Goal: Task Accomplishment & Management: Manage account settings

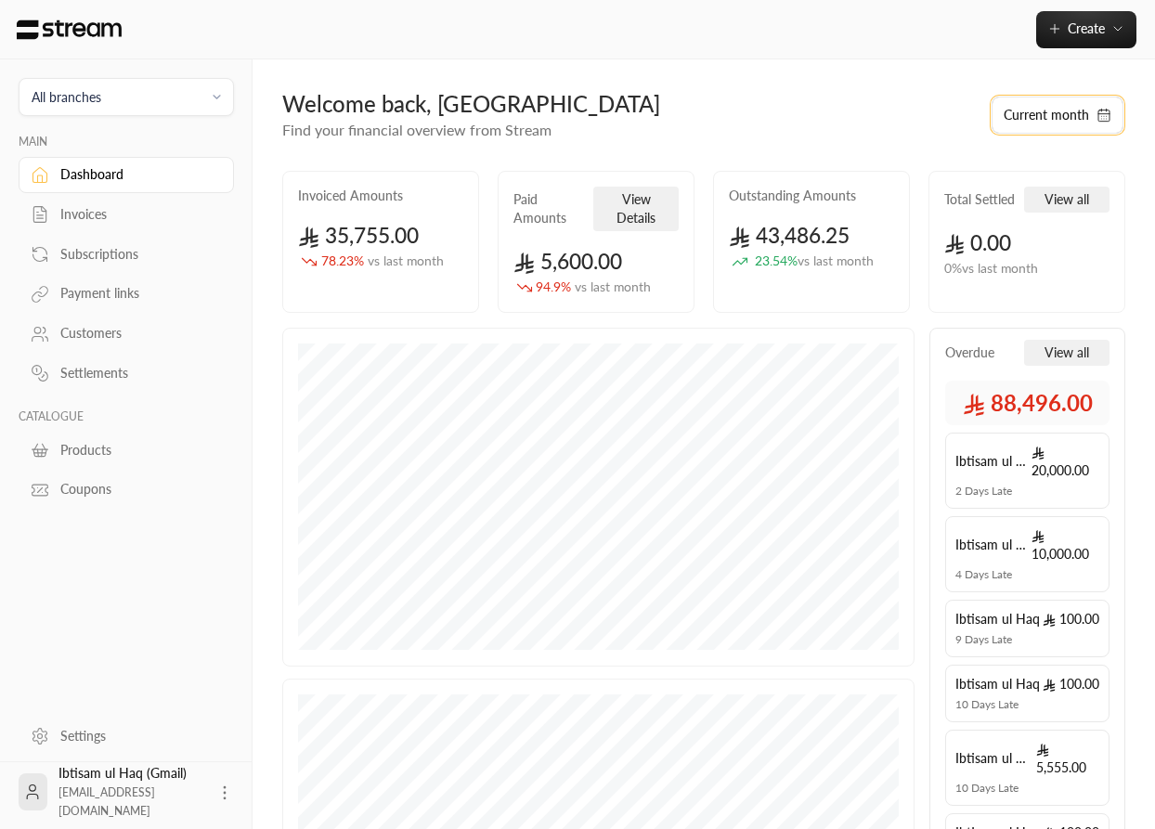
click at [1031, 119] on button "Current month" at bounding box center [1057, 115] width 132 height 37
select select "*"
select select "****"
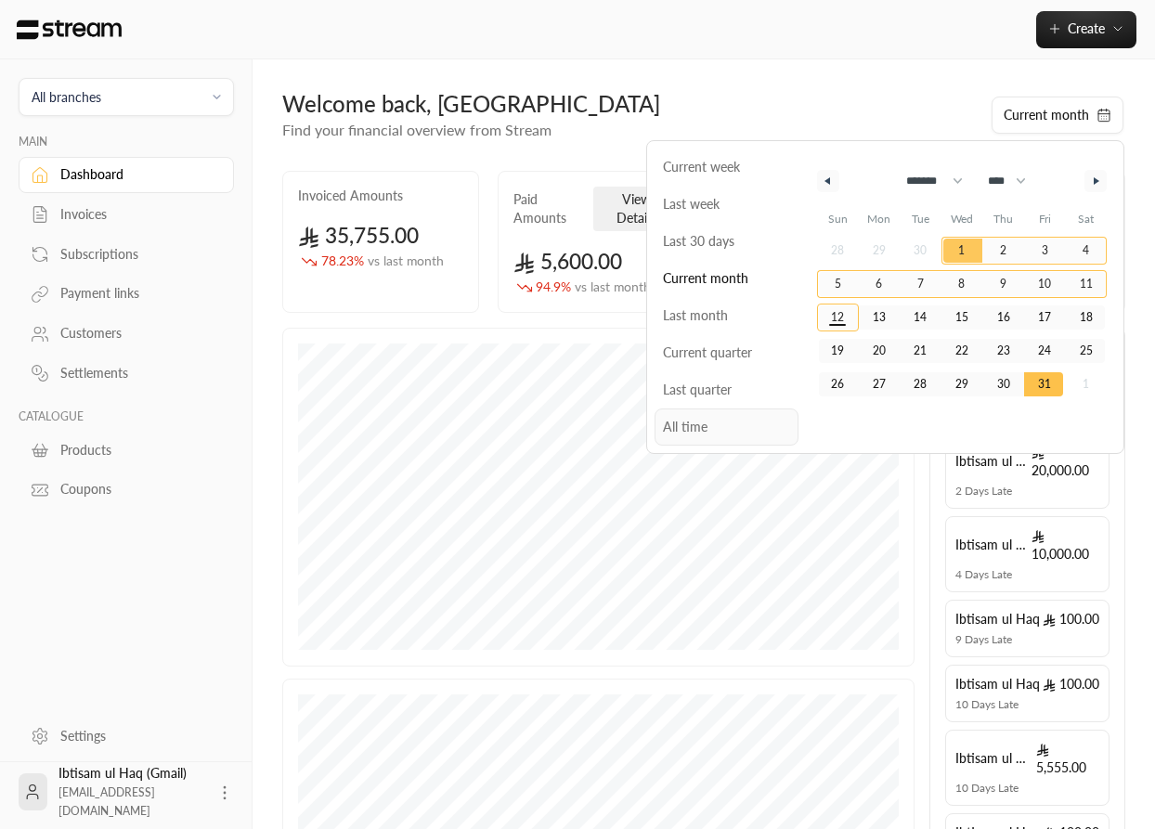
click at [676, 430] on span "All time" at bounding box center [726, 426] width 144 height 37
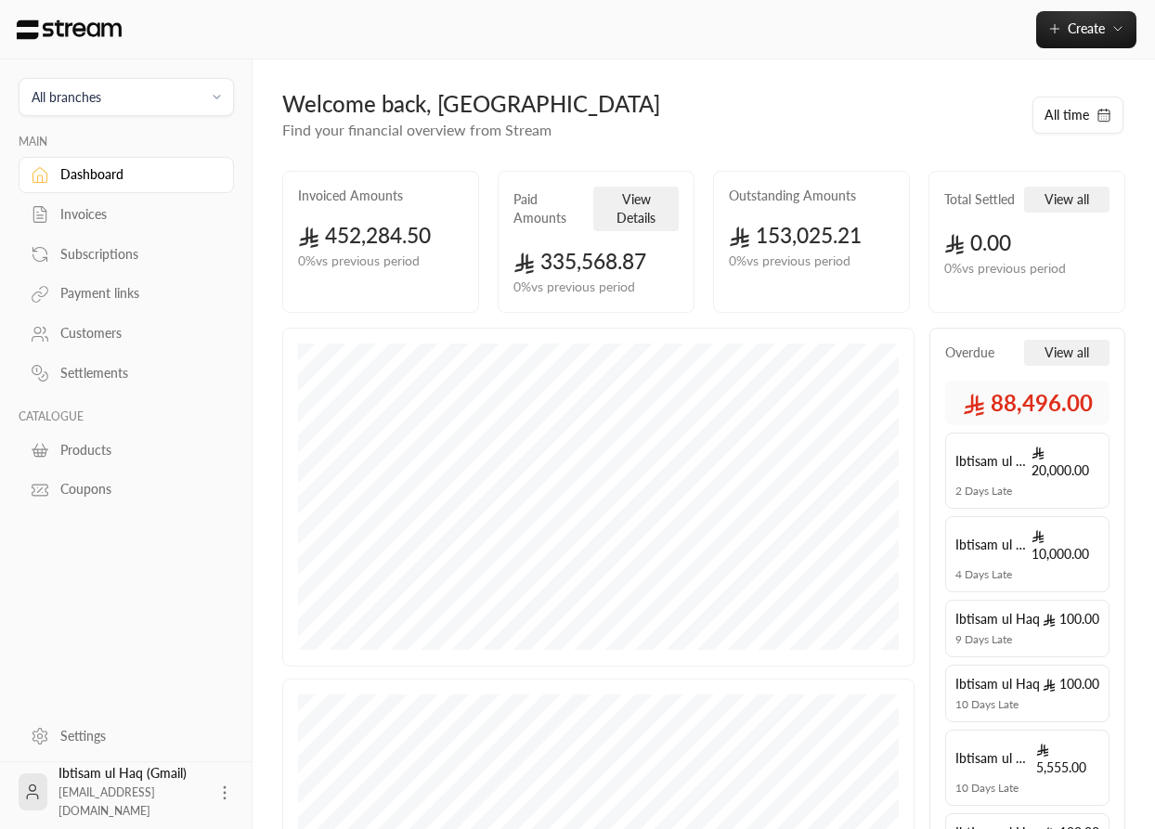
click at [783, 118] on div "Welcome back, [GEOGRAPHIC_DATA]" at bounding box center [647, 104] width 730 height 30
click at [915, 58] on div "Create" at bounding box center [703, 29] width 902 height 59
click at [886, 104] on div "Welcome back, [GEOGRAPHIC_DATA]" at bounding box center [647, 104] width 730 height 30
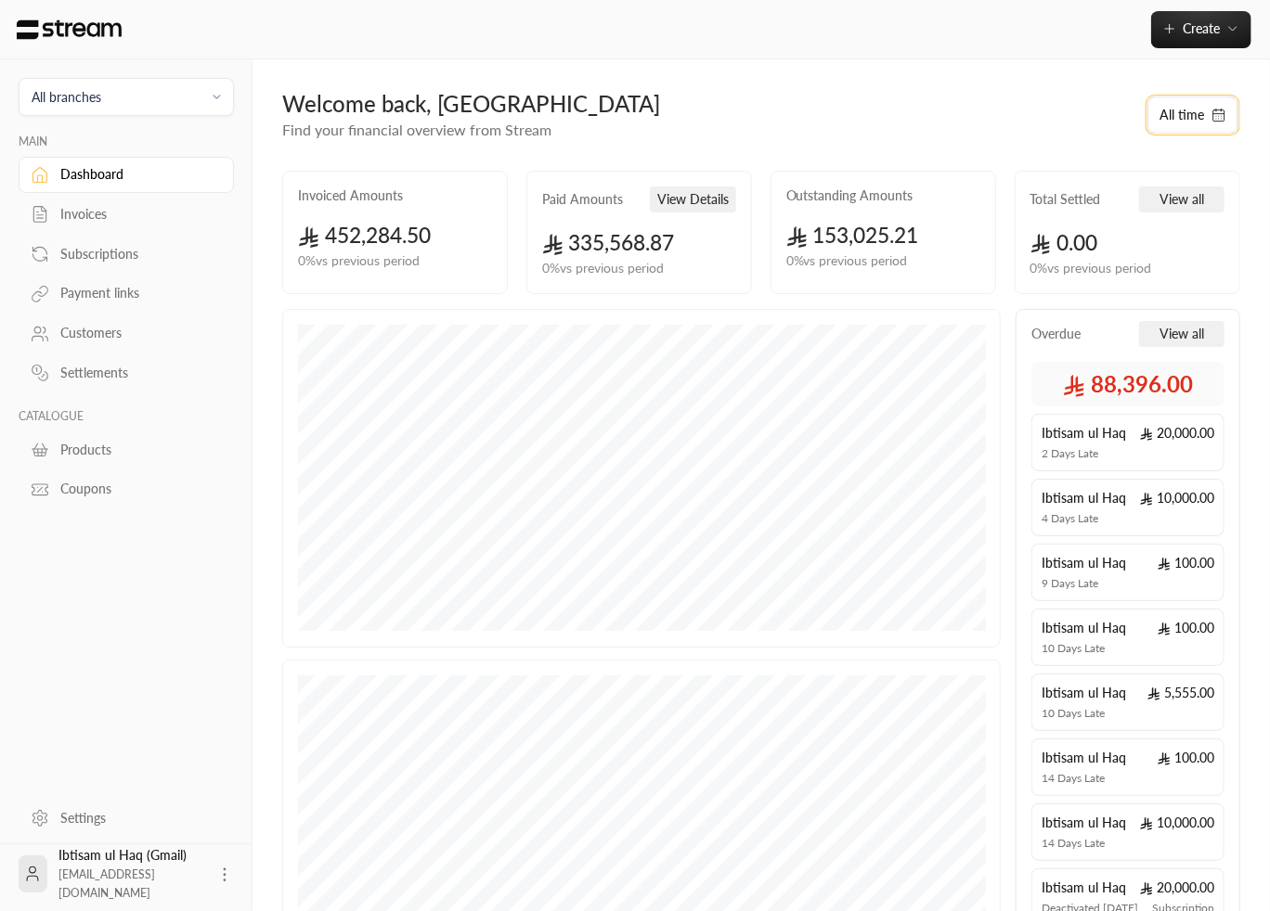
click at [1181, 118] on button "All time" at bounding box center [1192, 115] width 91 height 37
select select "*"
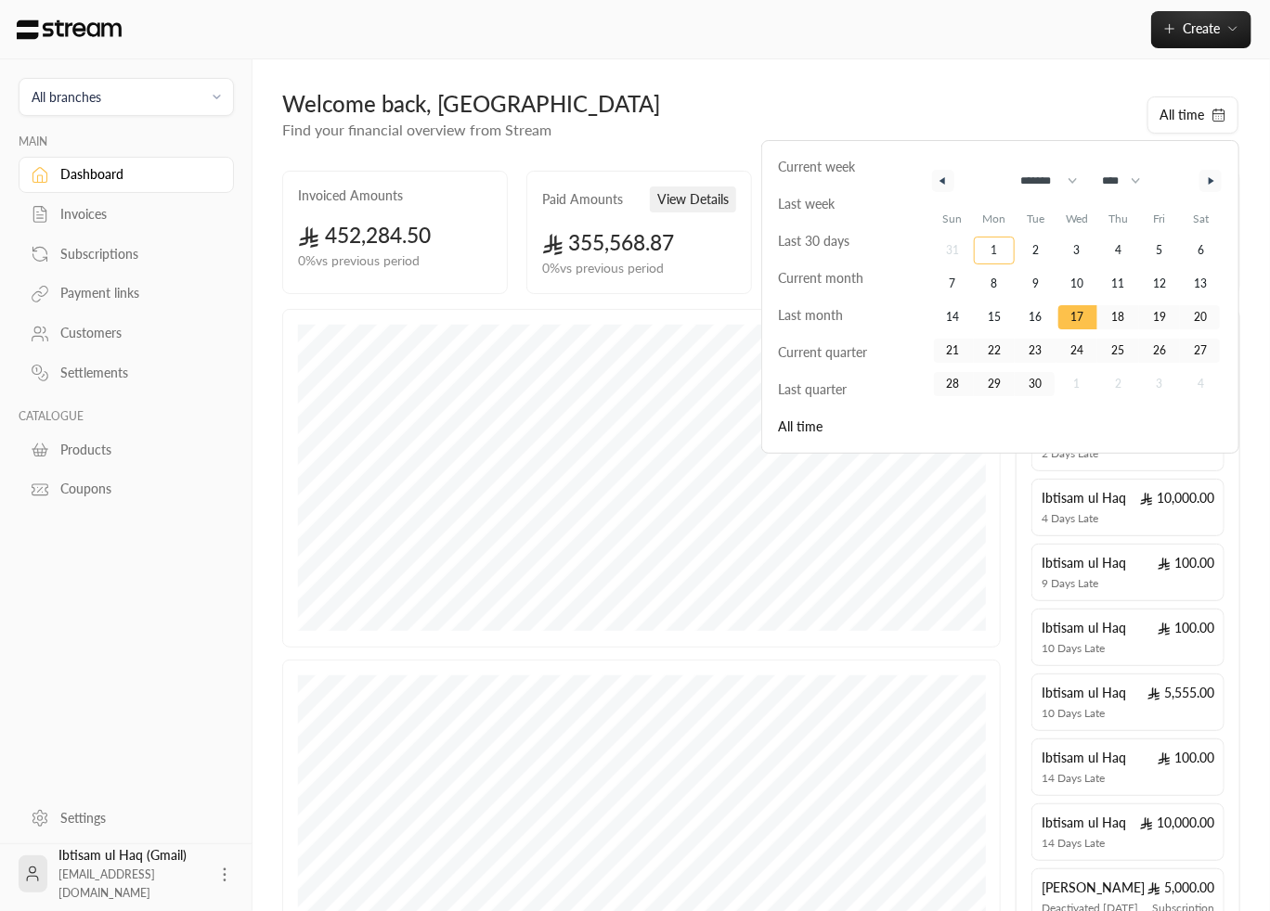
click at [997, 254] on span "1" at bounding box center [993, 250] width 6 height 33
click at [1093, 163] on select "**** **** **** **** **** **** **** **** **** **** **** **** **** **** **** ****…" at bounding box center [1120, 180] width 54 height 35
click option "****" at bounding box center [0, 0] width 0 height 0
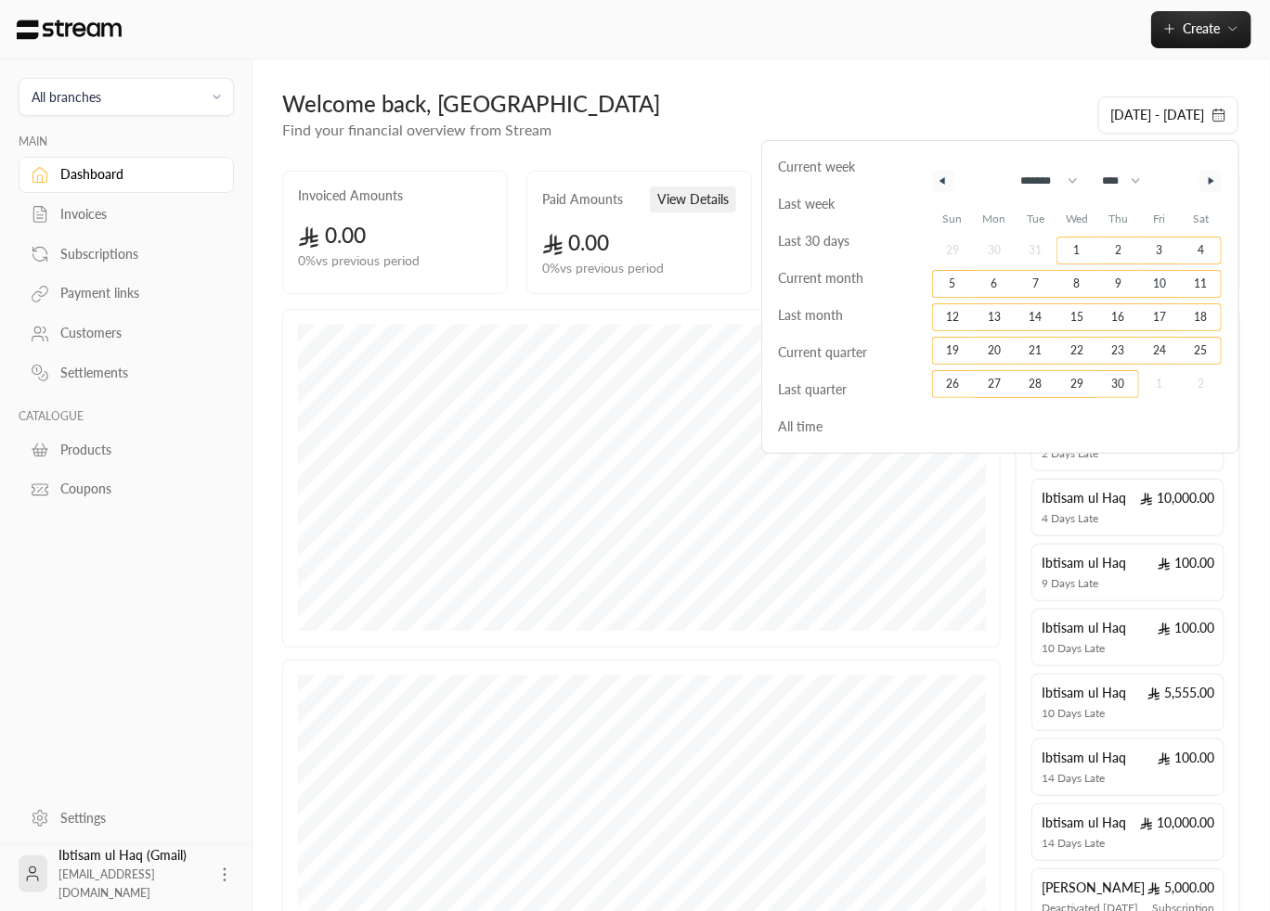
click at [1120, 383] on span "30" at bounding box center [1118, 384] width 13 height 33
select select "****"
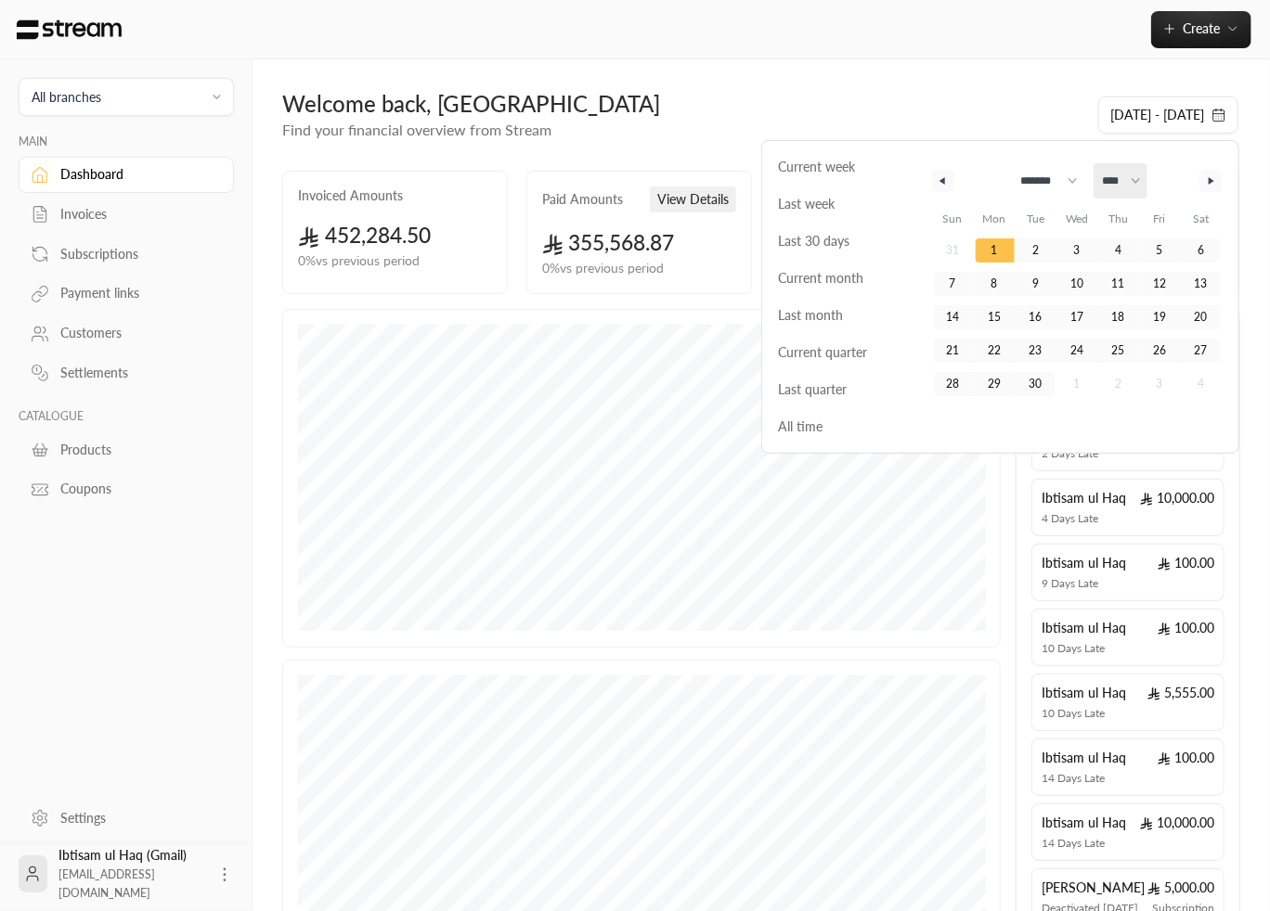
click at [1093, 163] on select "**** **** **** **** **** **** **** **** **** **** **** **** **** **** **** ****…" at bounding box center [1120, 180] width 54 height 35
click at [1213, 180] on icon "button" at bounding box center [1213, 180] width 9 height 7
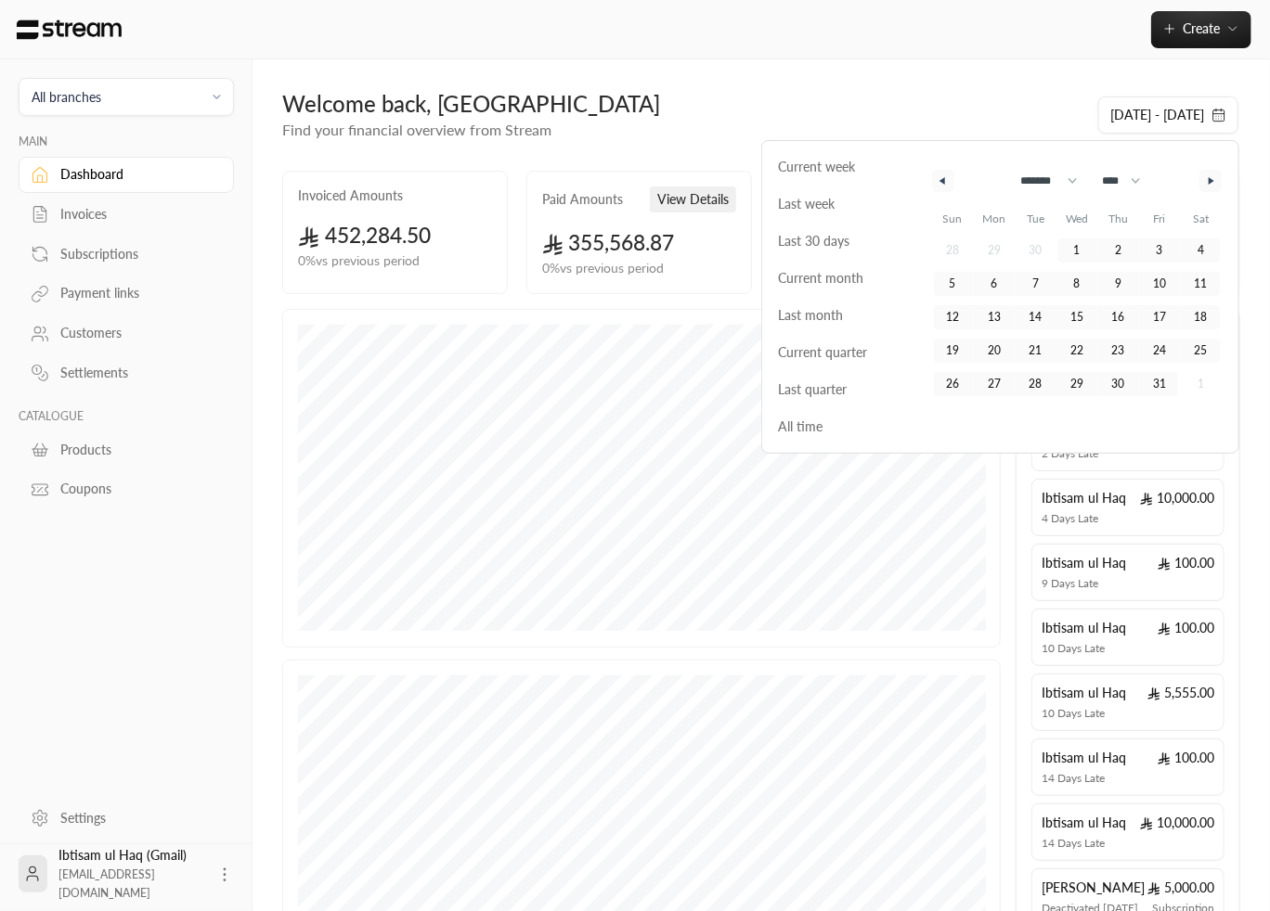
click at [1213, 180] on icon "button" at bounding box center [1213, 180] width 9 height 7
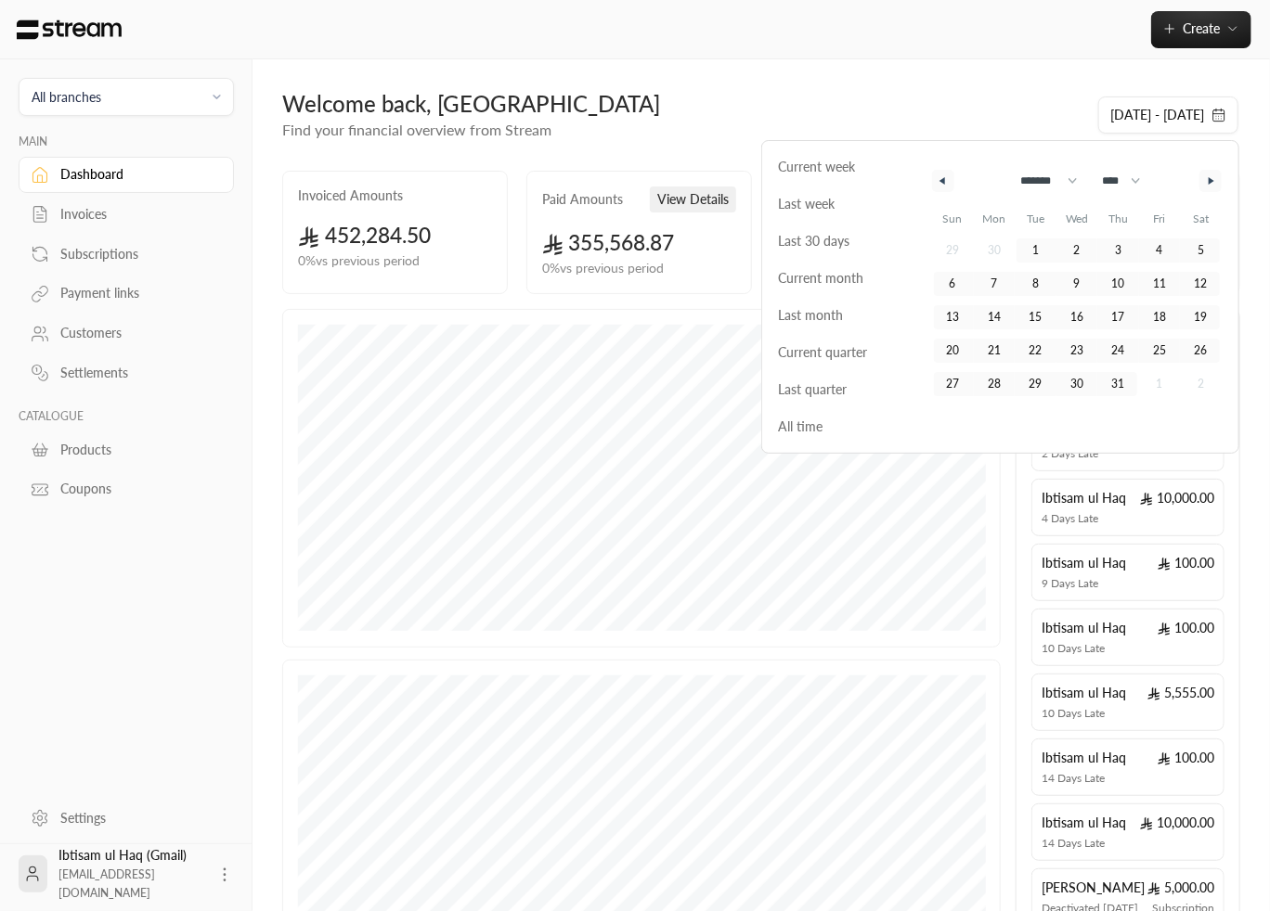
click at [1213, 180] on icon "button" at bounding box center [1213, 180] width 9 height 7
select select "*"
select select "****"
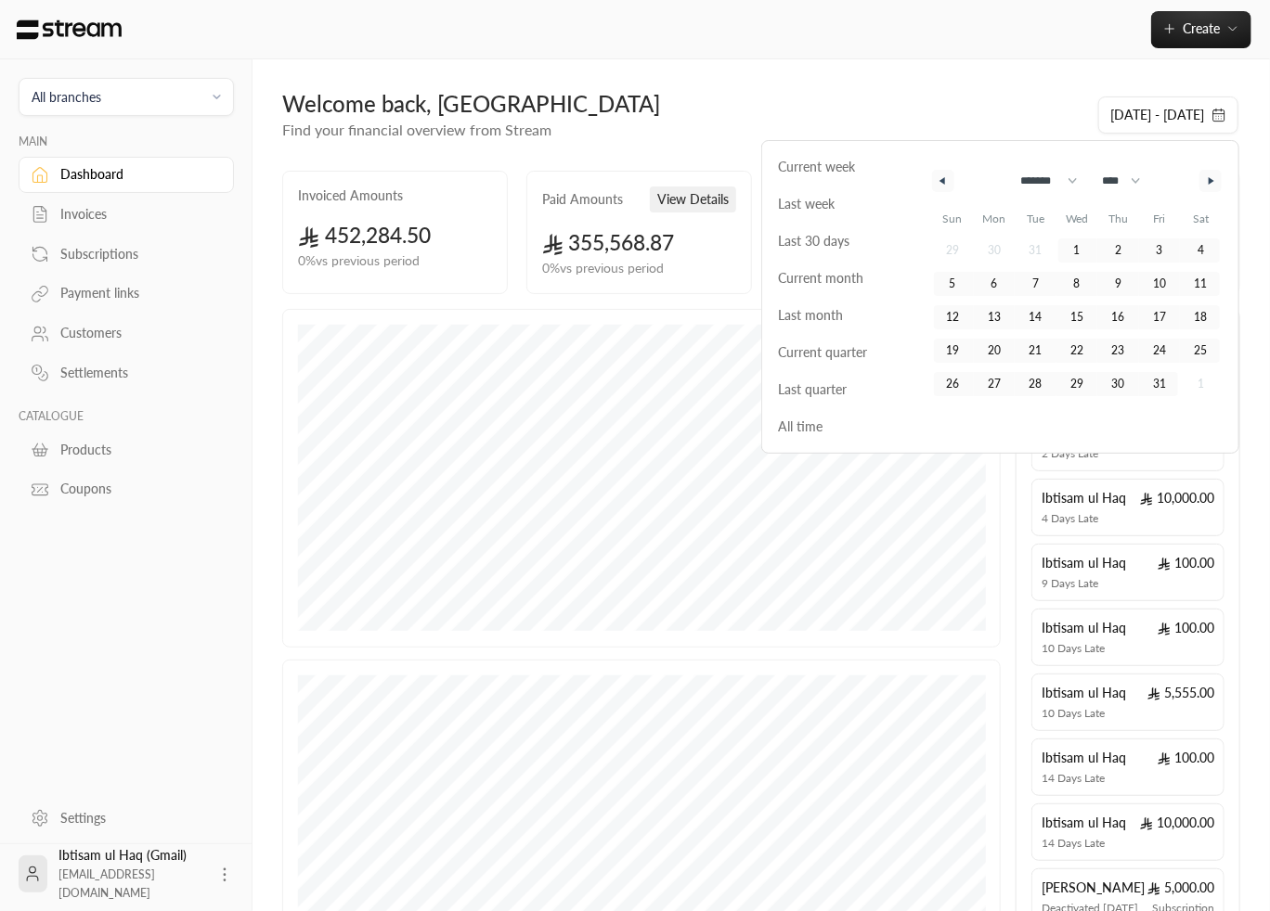
click at [1213, 180] on icon "button" at bounding box center [1213, 180] width 9 height 7
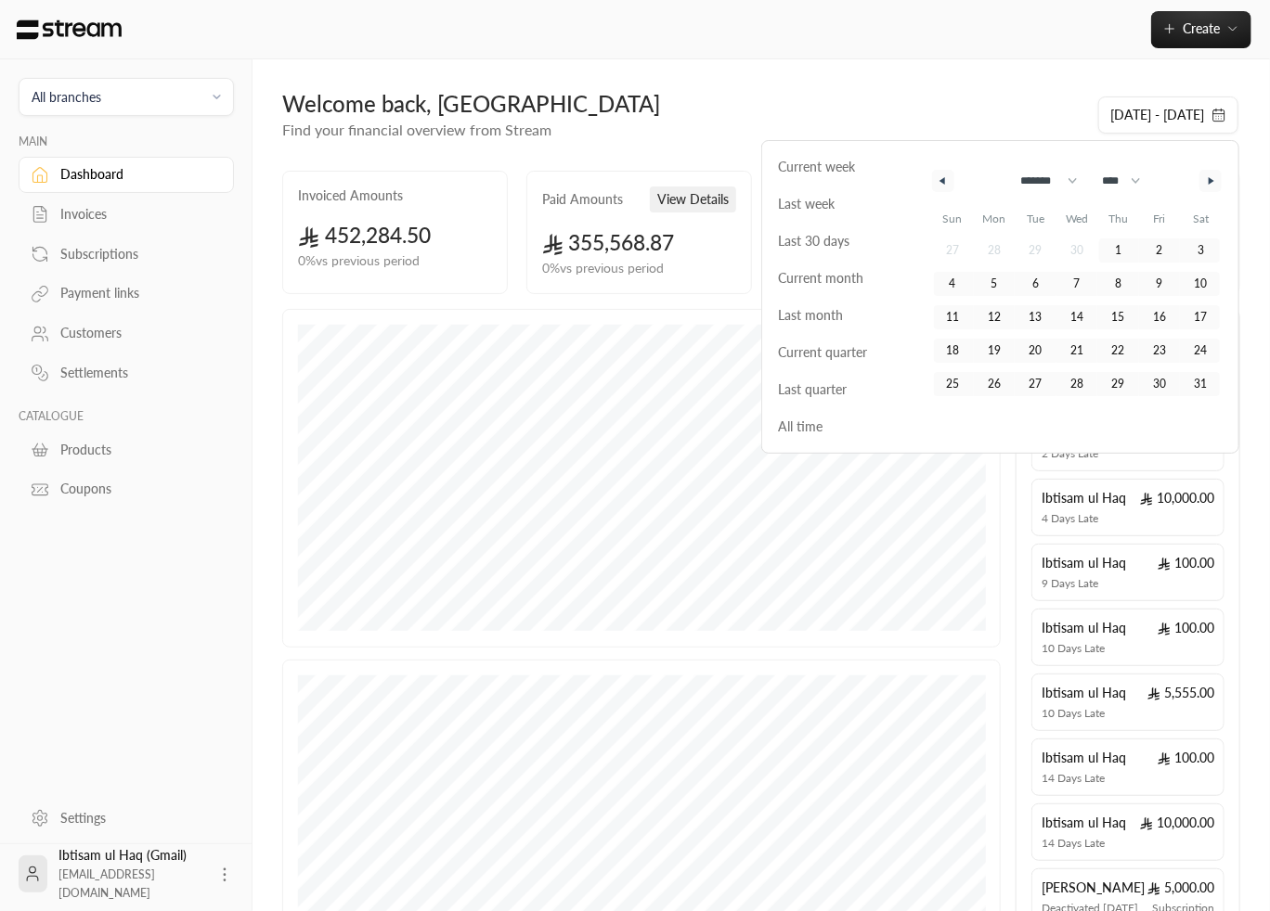
click at [1213, 180] on icon "button" at bounding box center [1213, 180] width 9 height 7
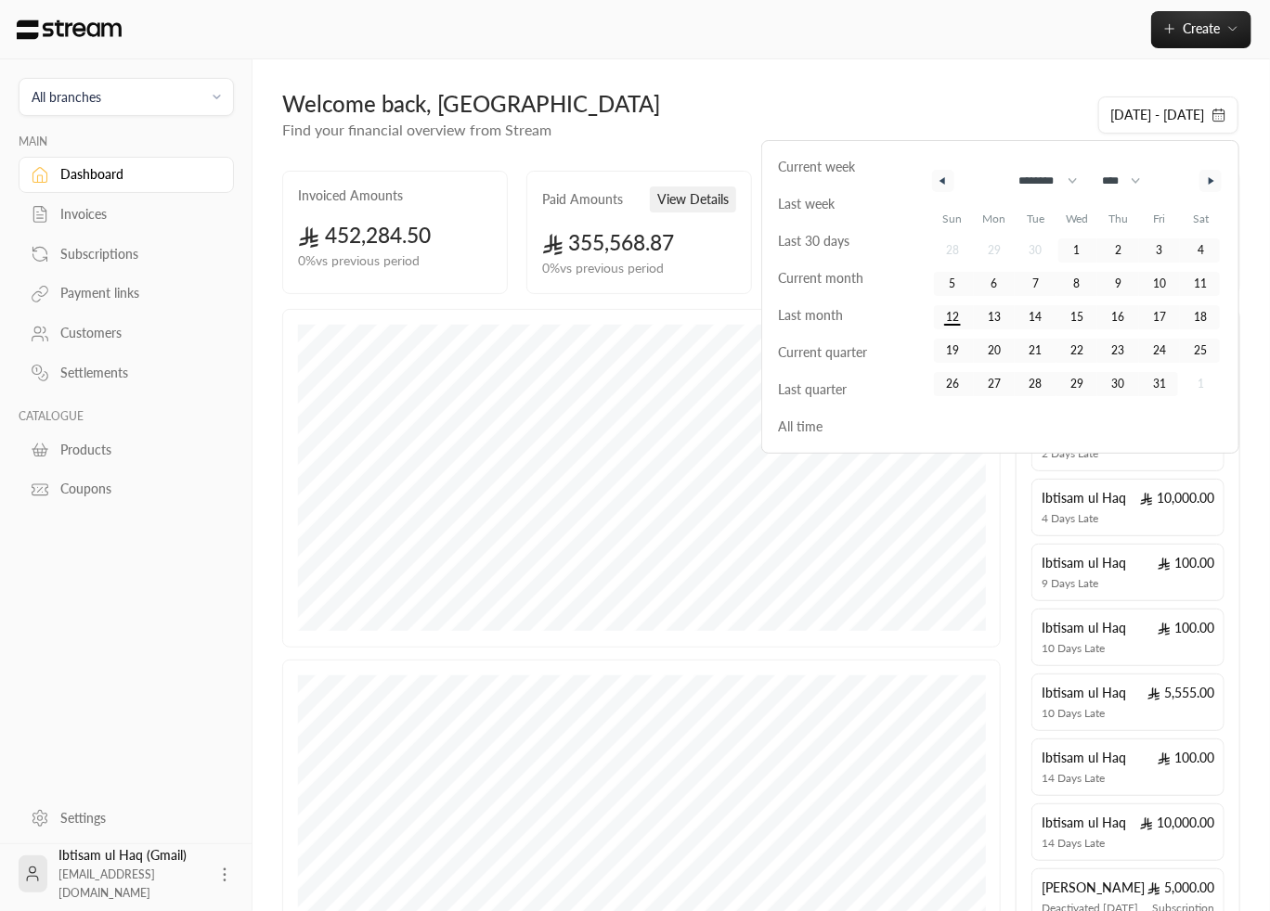
click at [1213, 180] on icon "button" at bounding box center [1213, 180] width 9 height 7
select select "*"
select select "****"
click at [1213, 180] on icon "button" at bounding box center [1213, 180] width 9 height 7
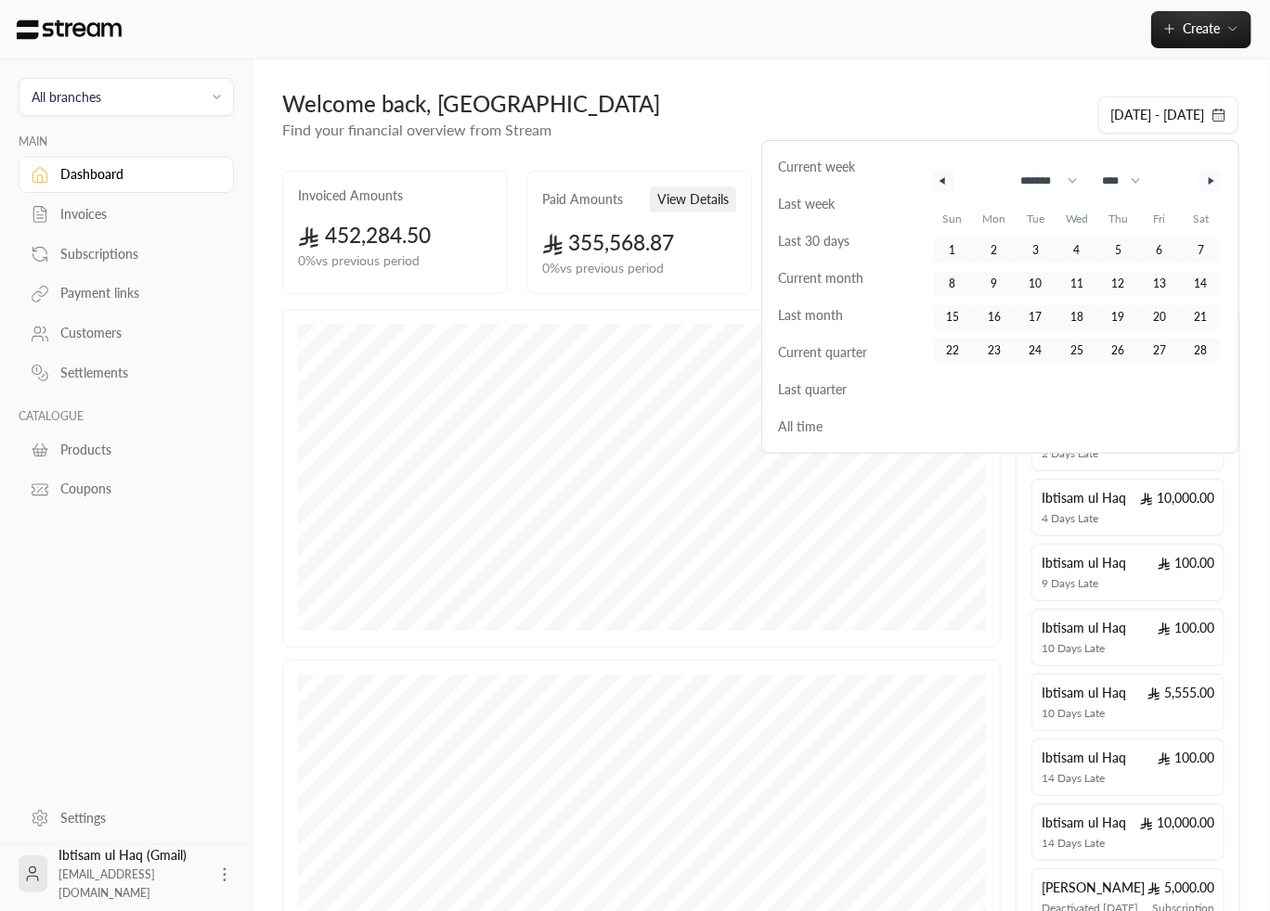
click at [1213, 180] on icon "button" at bounding box center [1213, 180] width 9 height 7
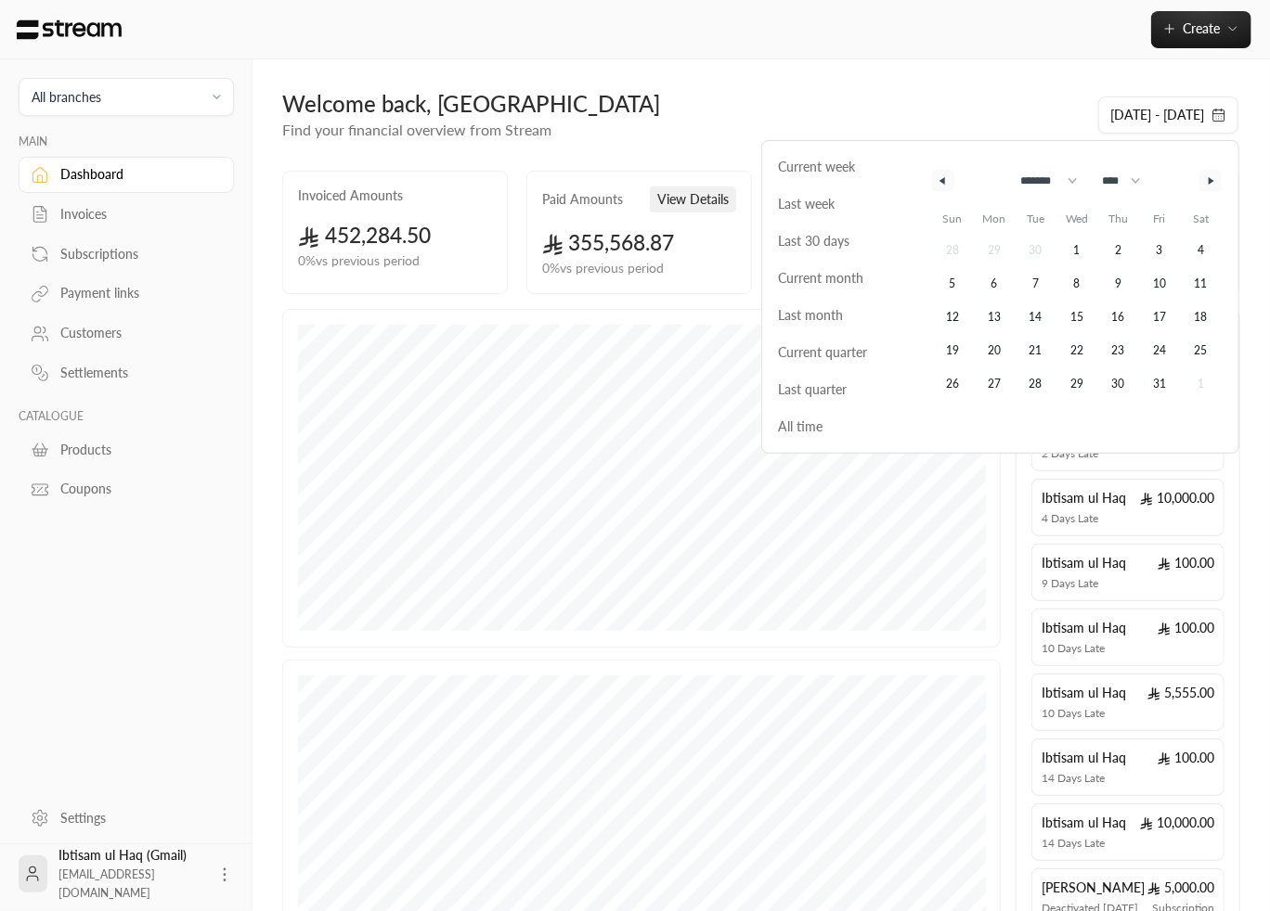
click at [1213, 180] on icon "button" at bounding box center [1213, 180] width 9 height 7
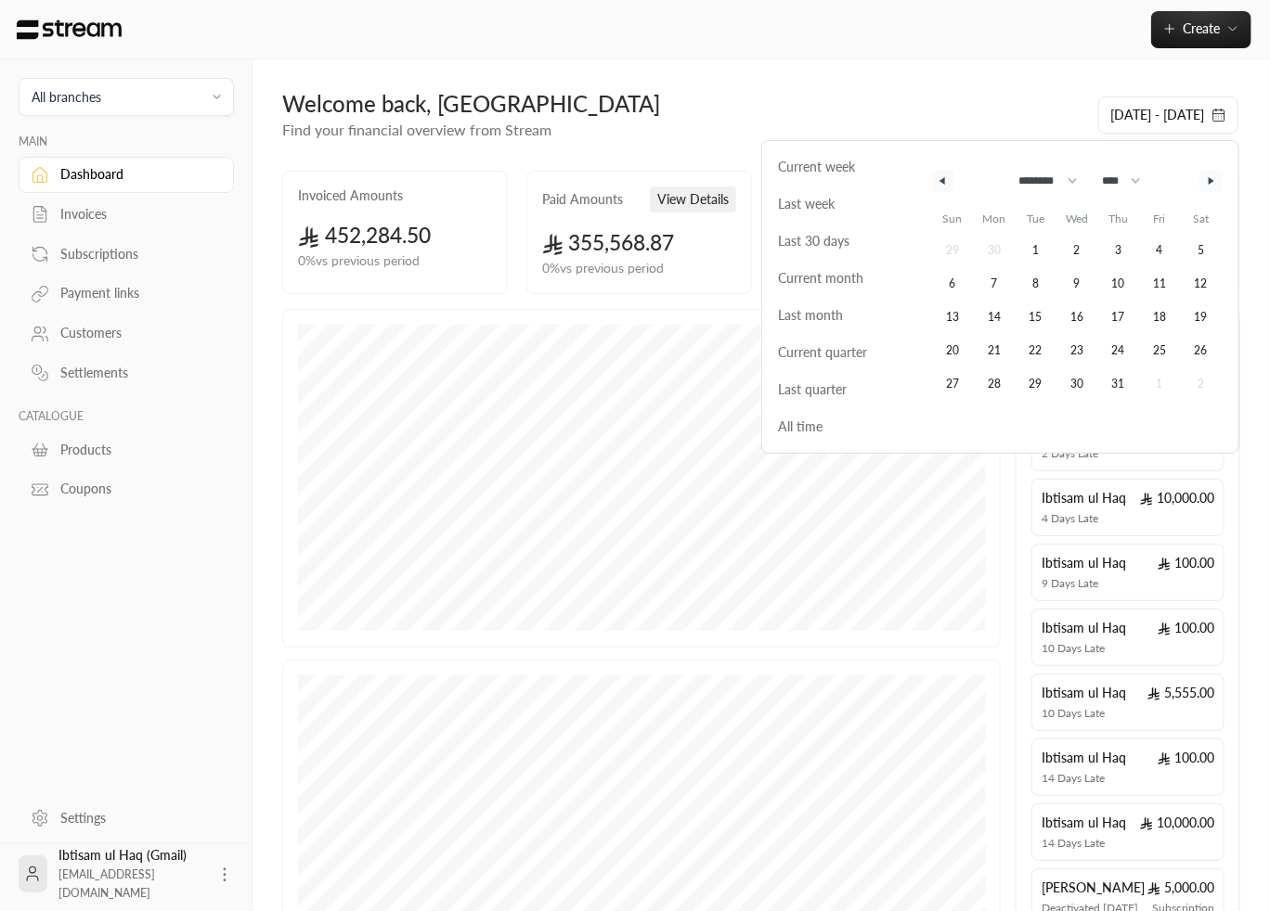
click at [1213, 180] on icon "button" at bounding box center [1213, 180] width 9 height 7
select select "*"
select select "****"
click at [1213, 180] on icon "button" at bounding box center [1213, 180] width 9 height 7
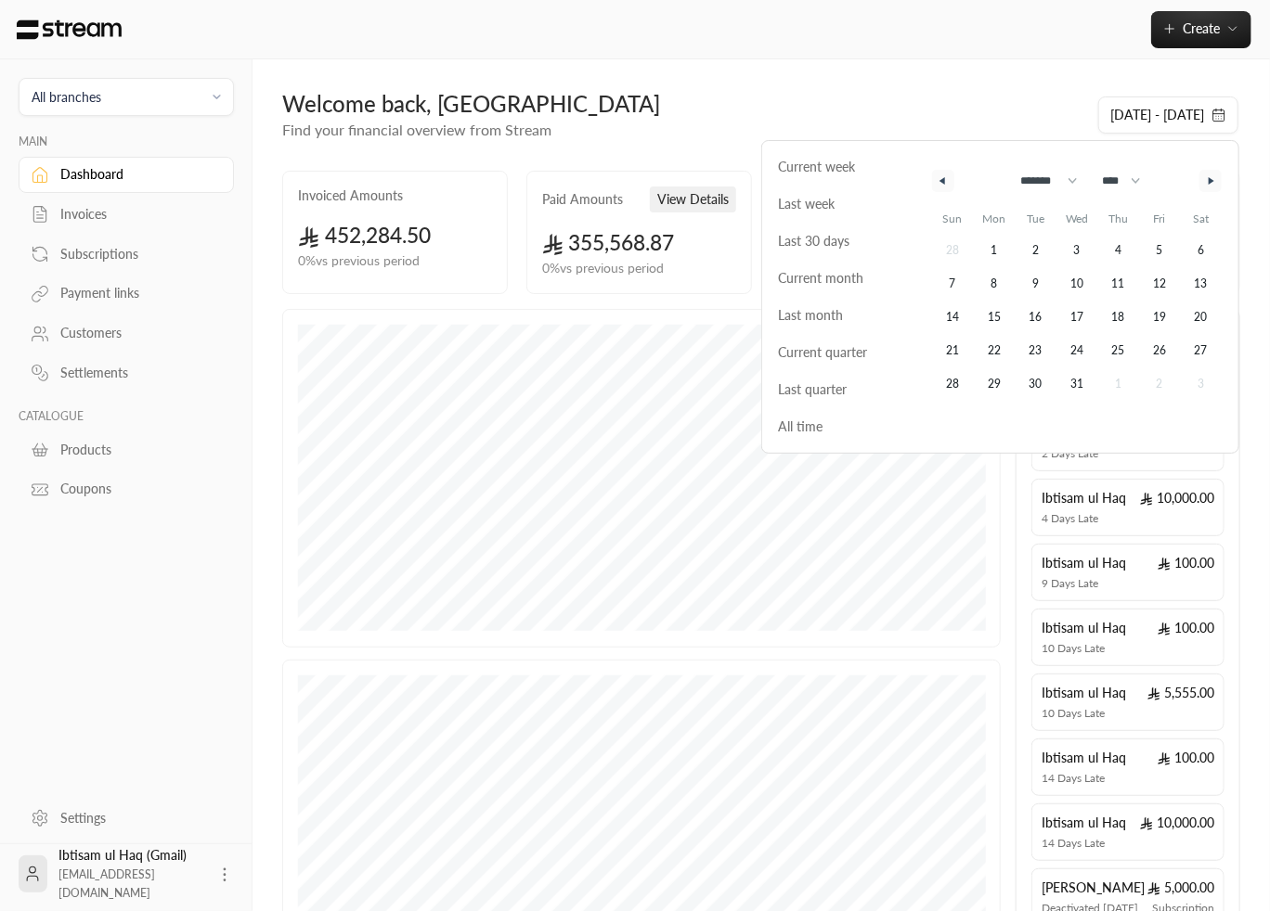
click at [1213, 180] on icon "button" at bounding box center [1213, 180] width 9 height 7
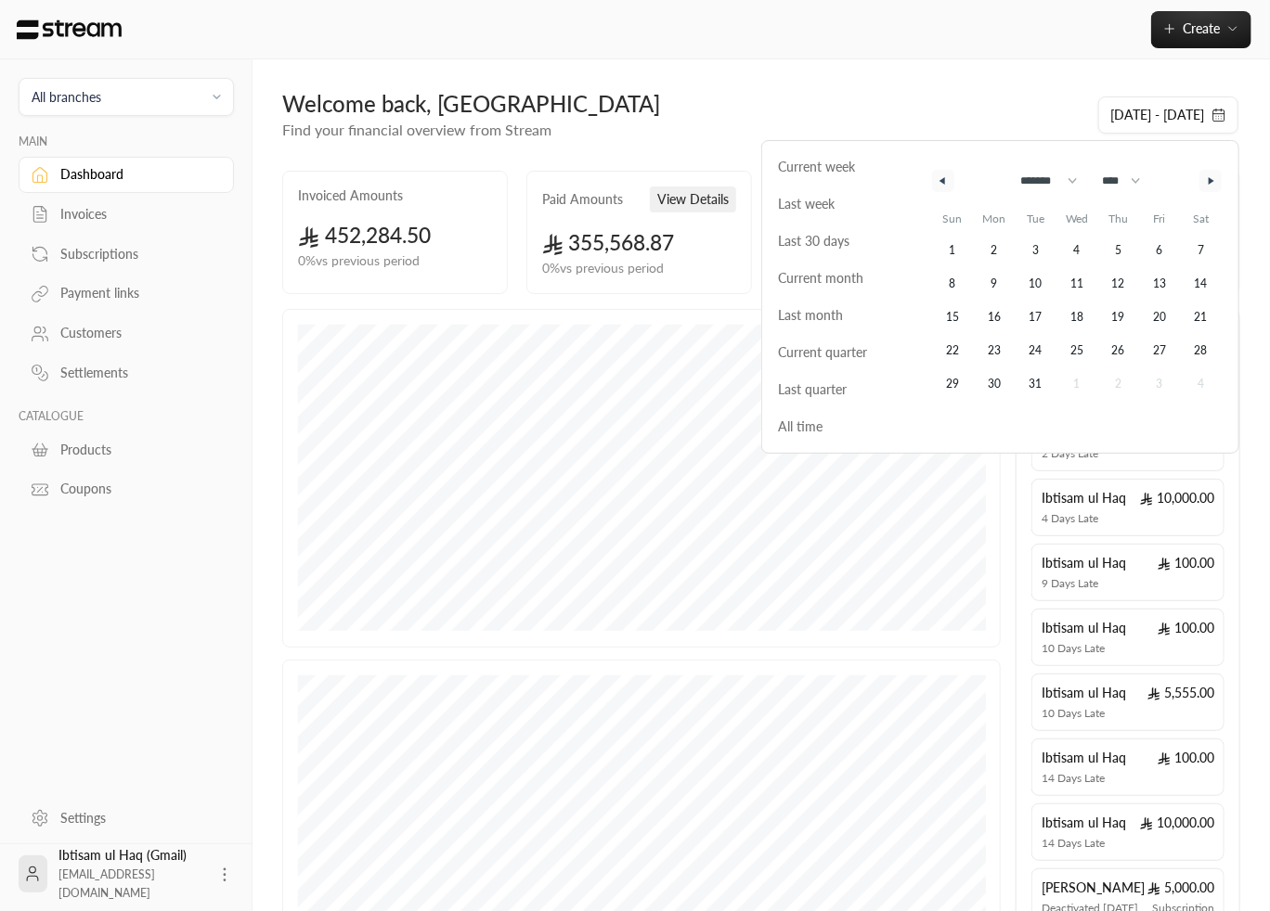
click at [1213, 180] on icon "button" at bounding box center [1213, 180] width 9 height 7
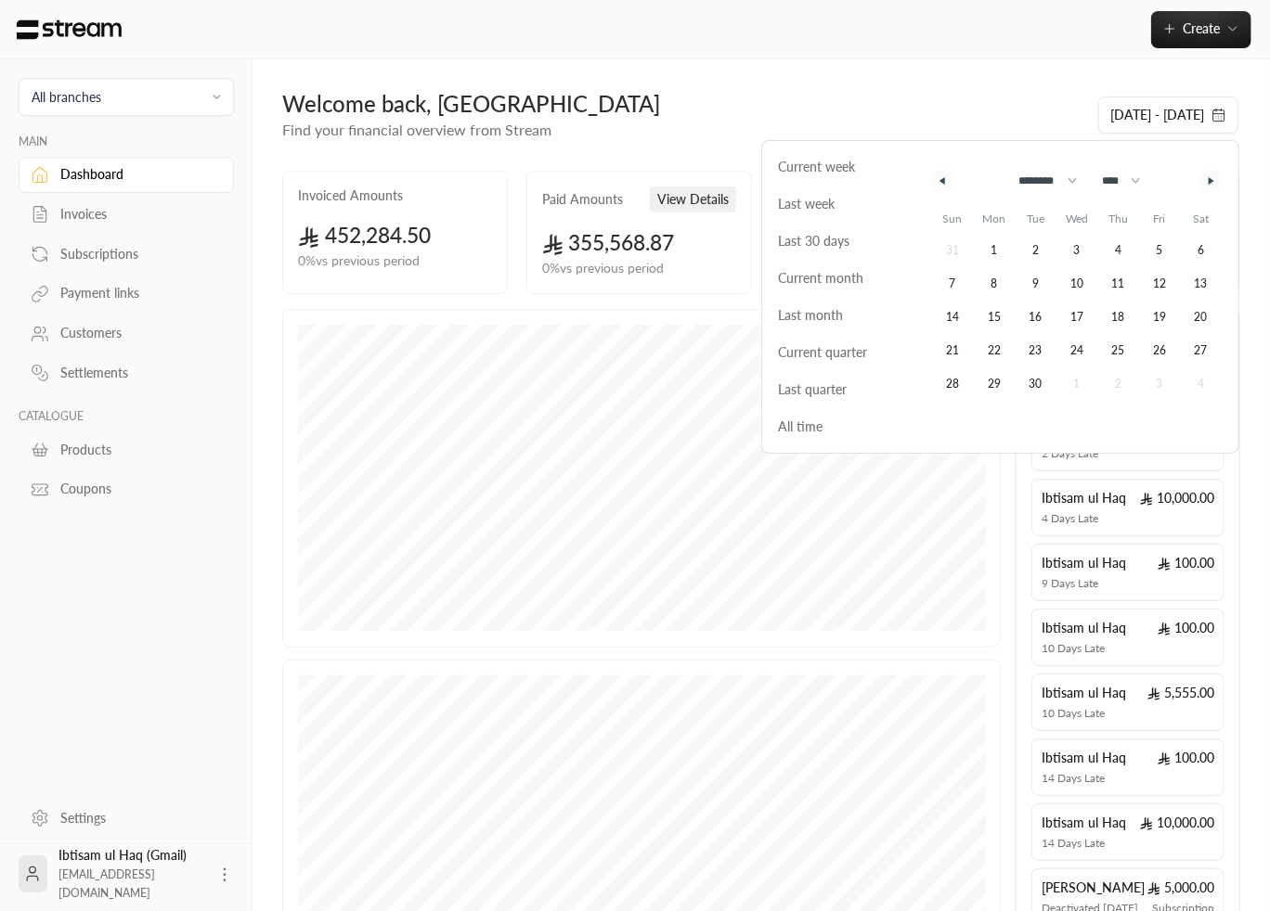
select select "*"
select select "****"
click at [1213, 180] on icon "button" at bounding box center [1213, 180] width 9 height 7
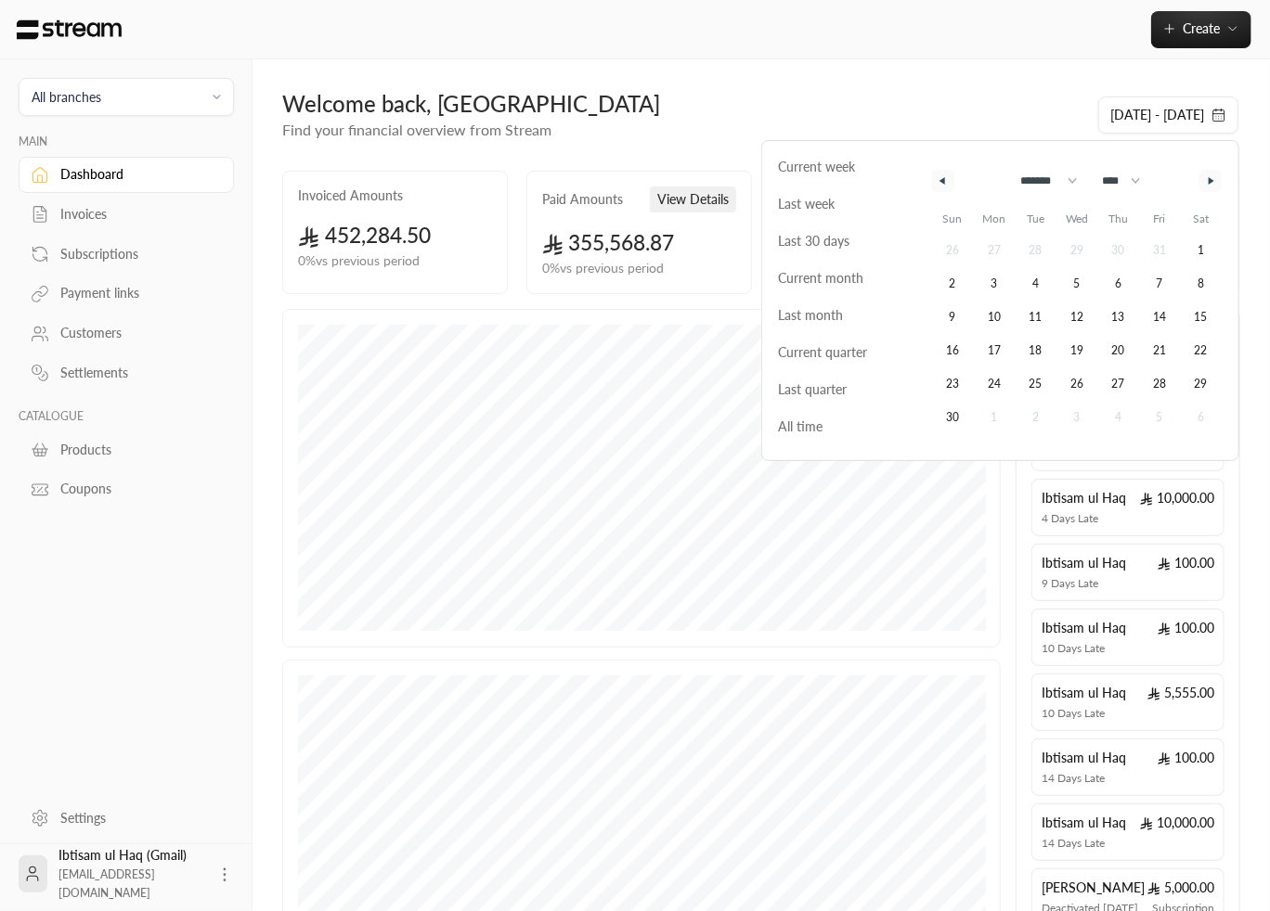
click at [1213, 180] on icon "button" at bounding box center [1213, 180] width 9 height 7
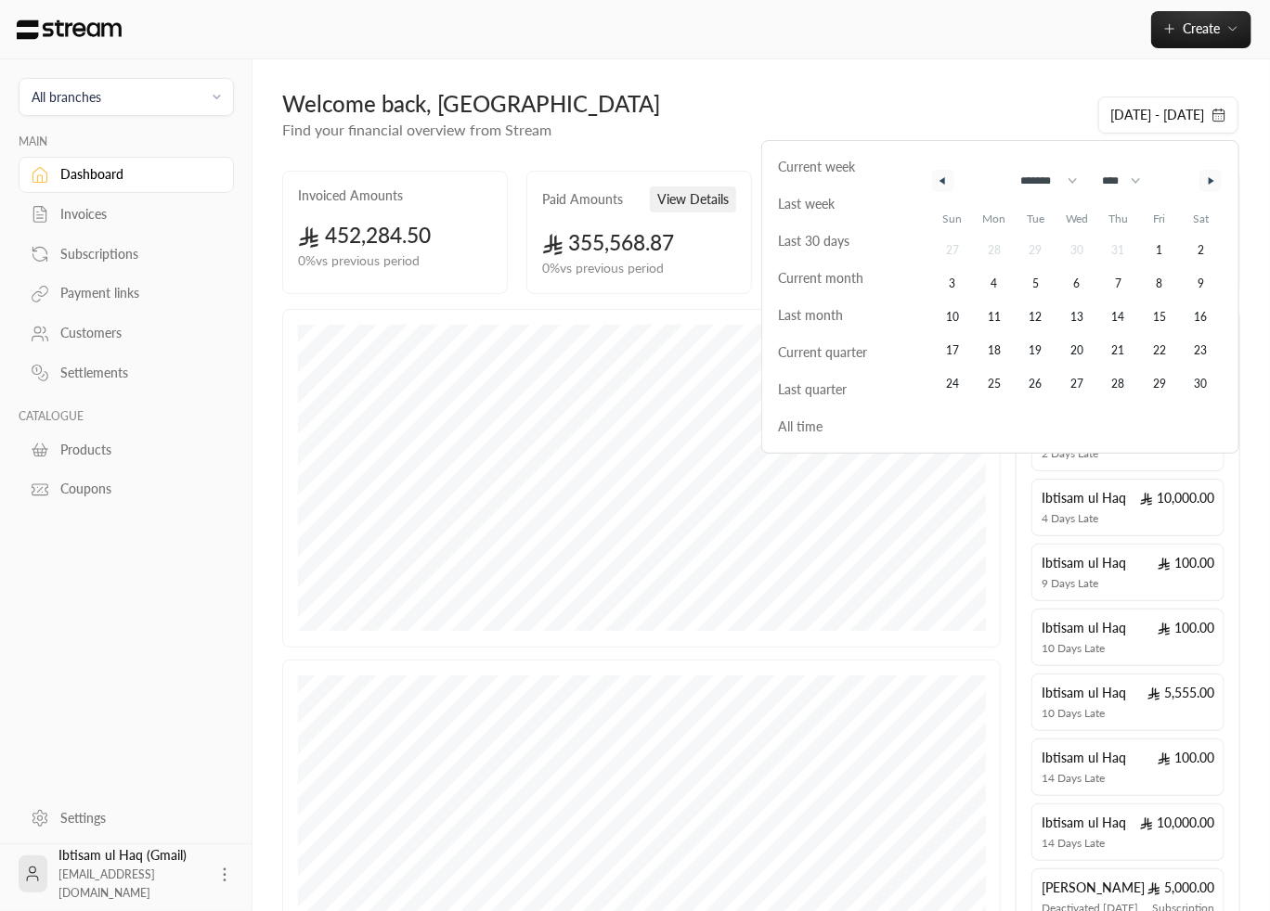
click at [1213, 180] on icon "button" at bounding box center [1213, 180] width 9 height 7
select select "*"
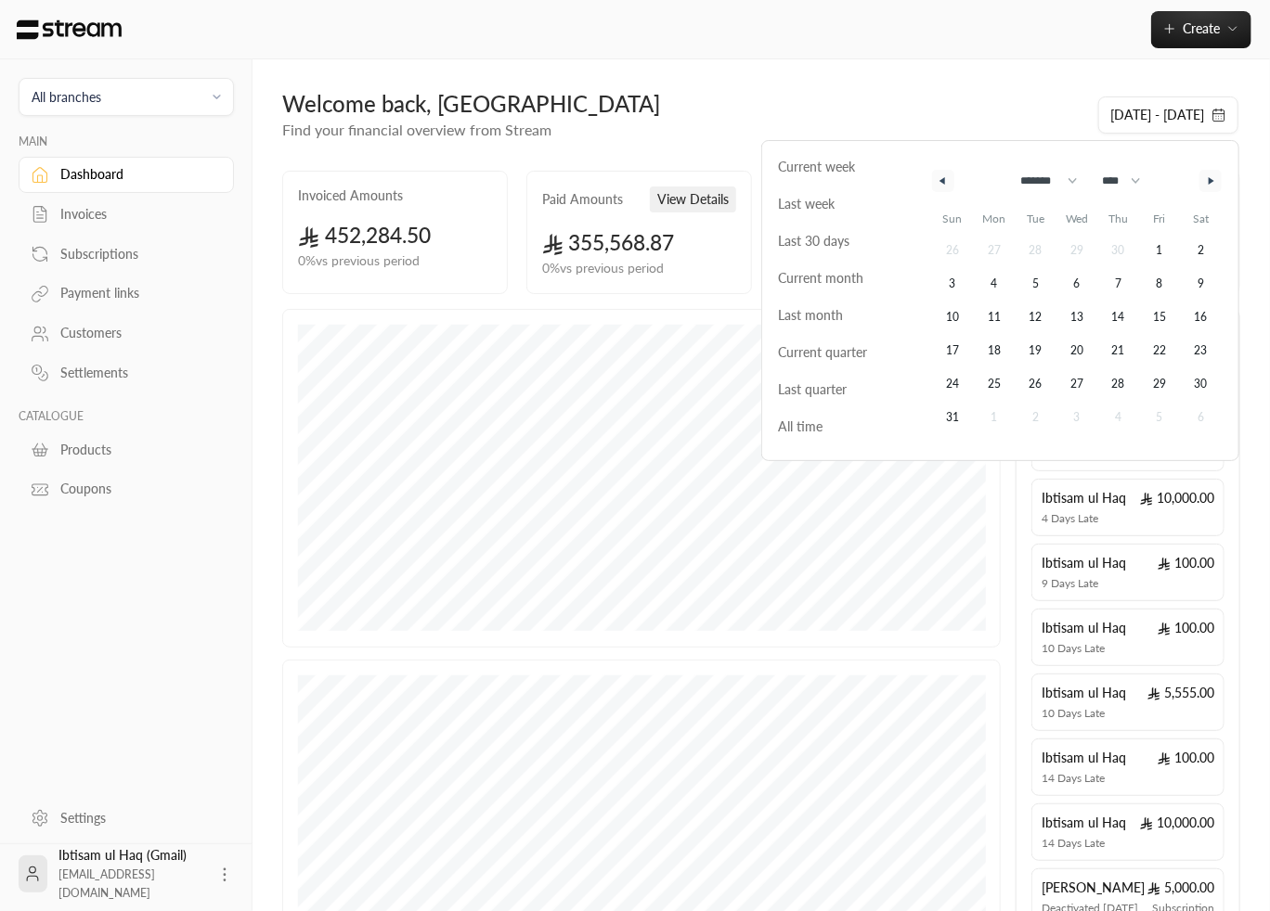
select select "****"
click at [1213, 180] on icon "button" at bounding box center [1213, 180] width 9 height 7
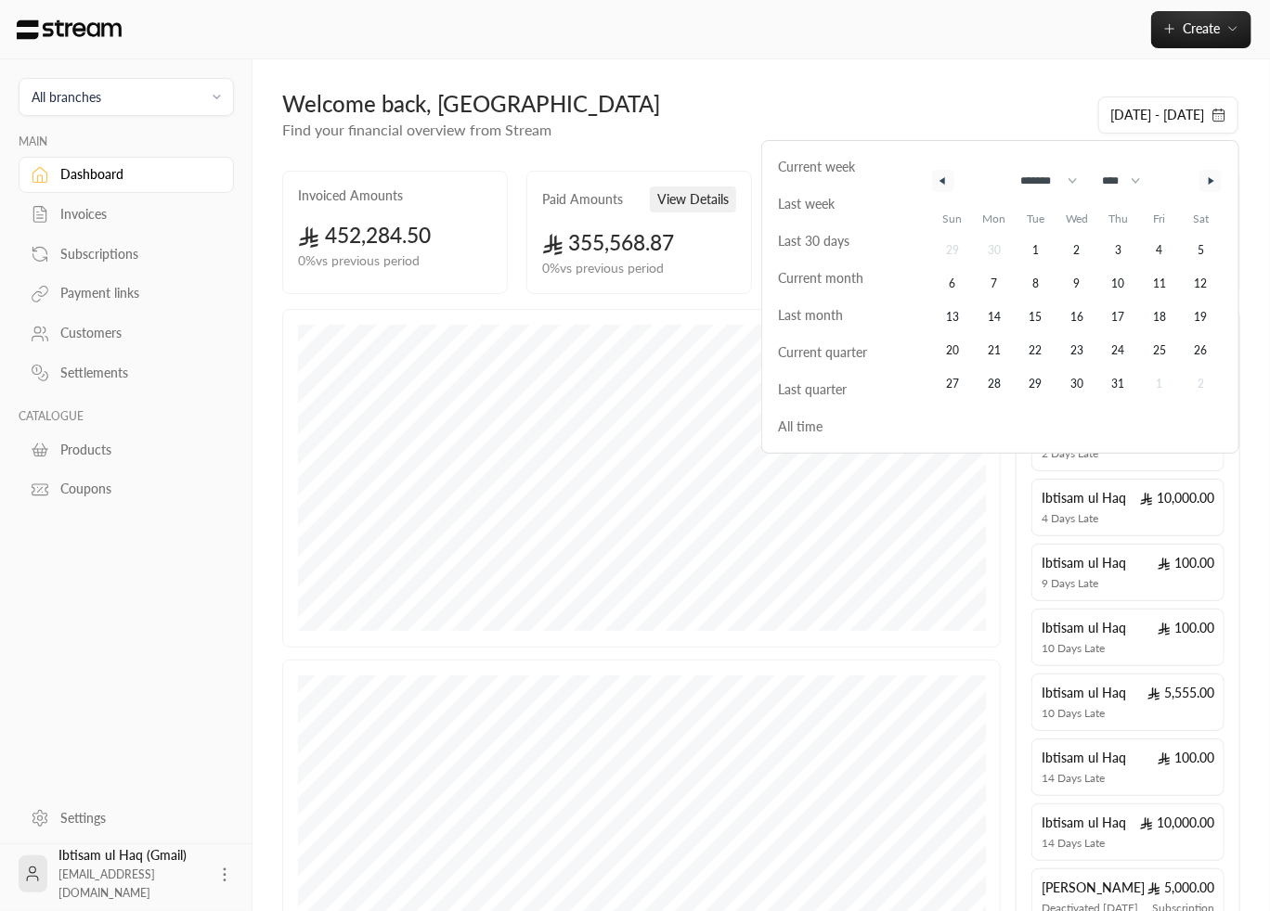
click at [1213, 180] on icon "button" at bounding box center [1213, 180] width 9 height 7
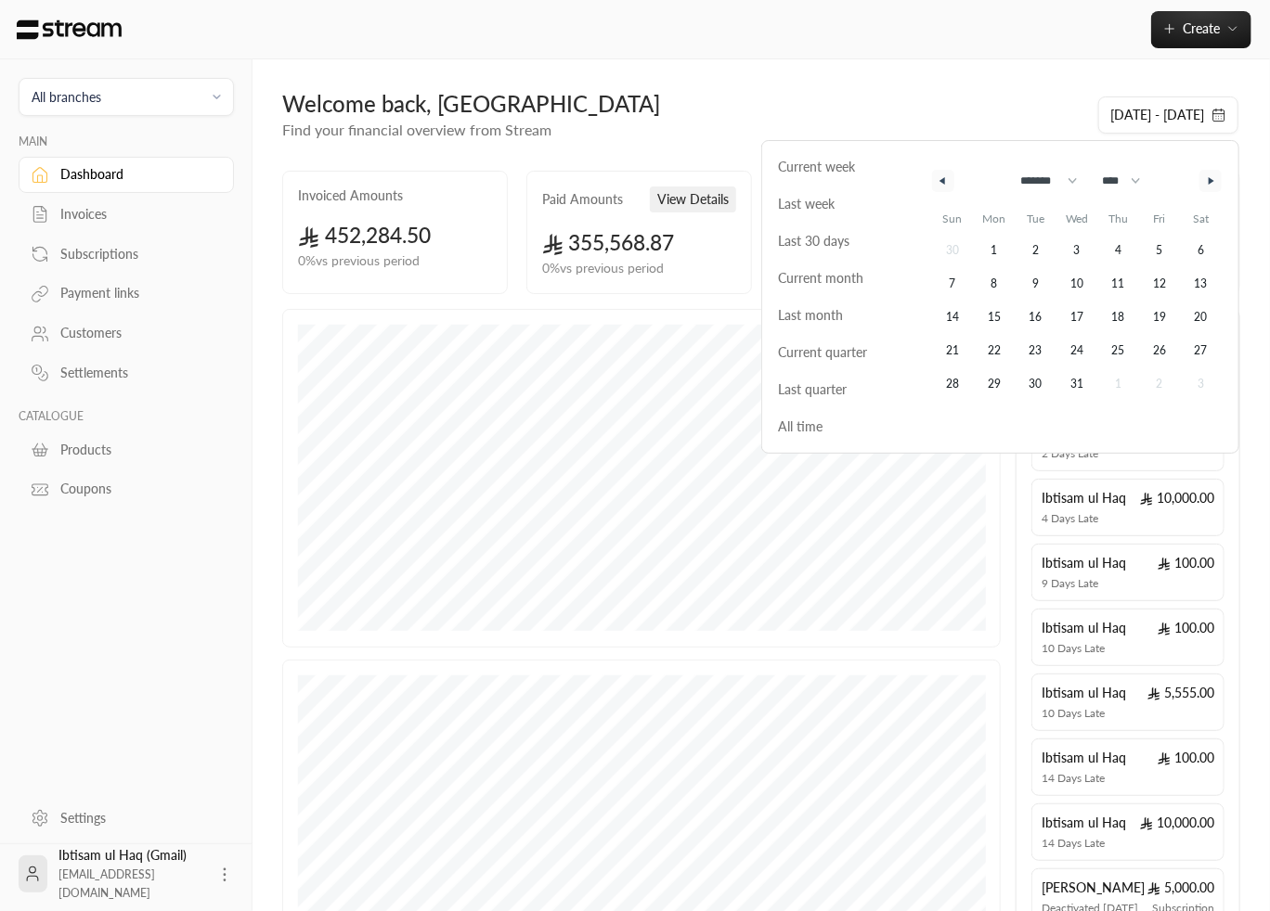
click at [1213, 180] on icon "button" at bounding box center [1213, 180] width 9 height 7
select select "*"
select select "****"
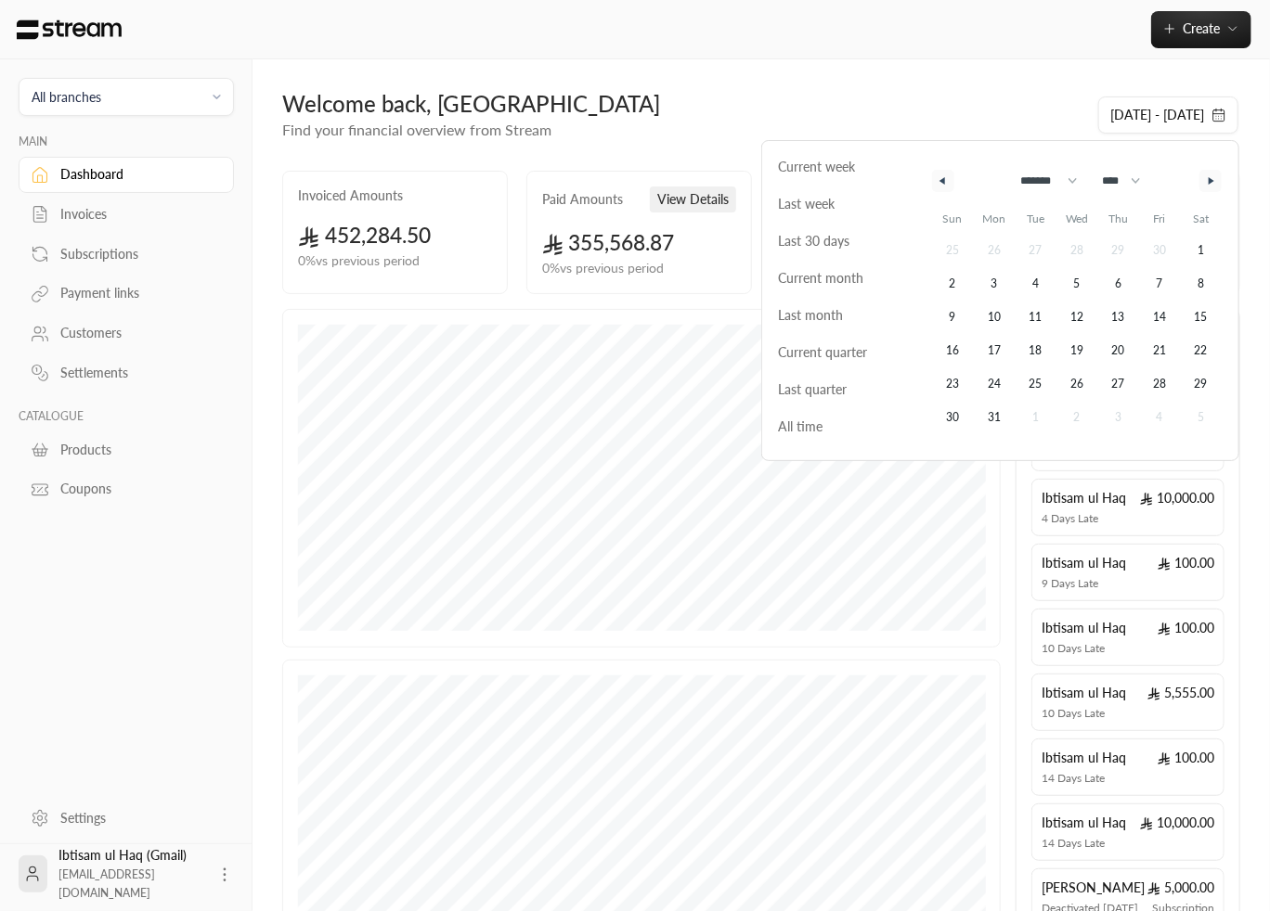
click at [1213, 180] on icon "button" at bounding box center [1213, 180] width 9 height 7
select select "*"
click at [1093, 163] on select "**** **** **** **** **** **** **** **** **** **** **** **** **** **** **** ****…" at bounding box center [1120, 180] width 54 height 35
click at [845, 170] on span "Current week" at bounding box center [841, 167] width 144 height 37
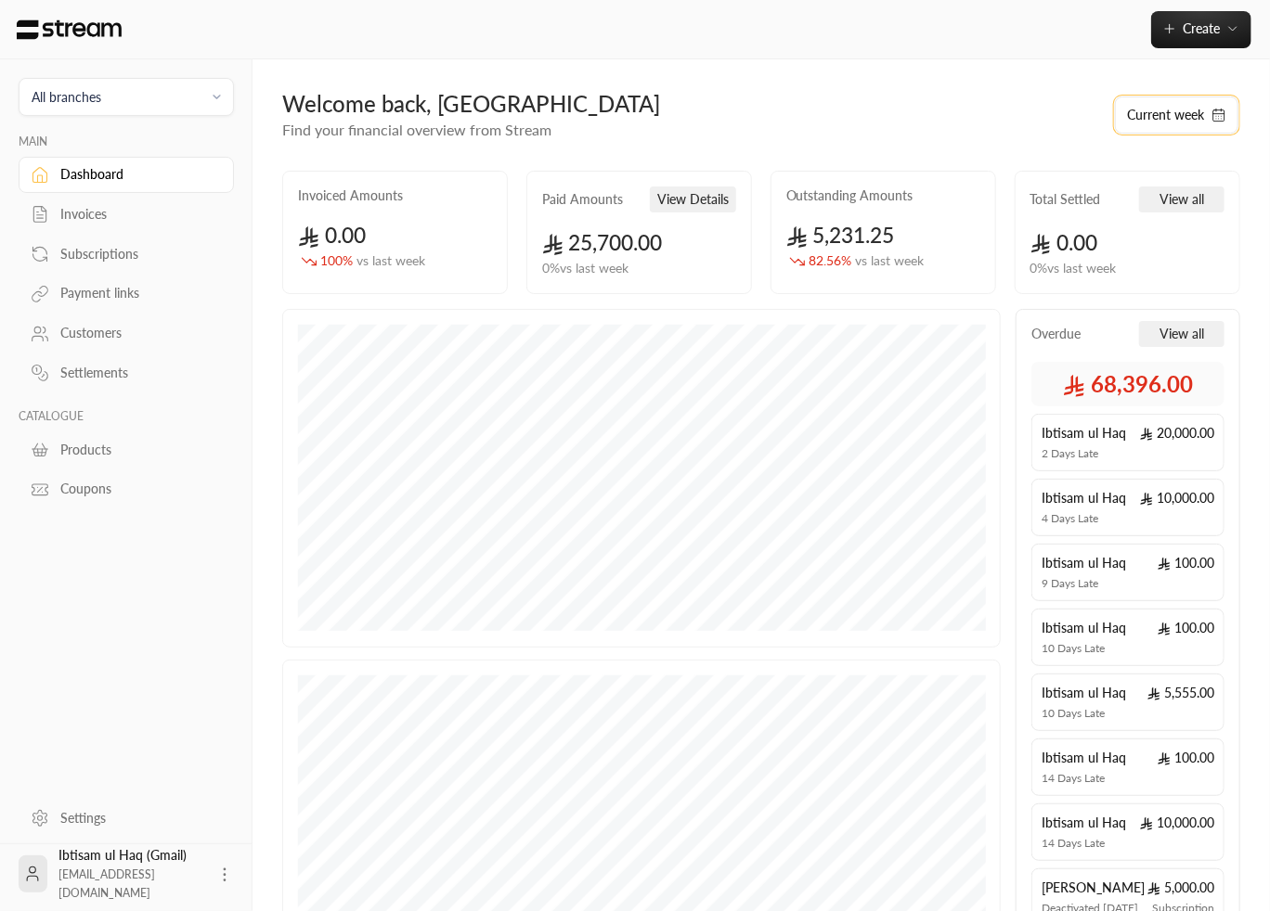
click at [1186, 116] on button "Current week" at bounding box center [1176, 115] width 123 height 37
select select "*"
select select "****"
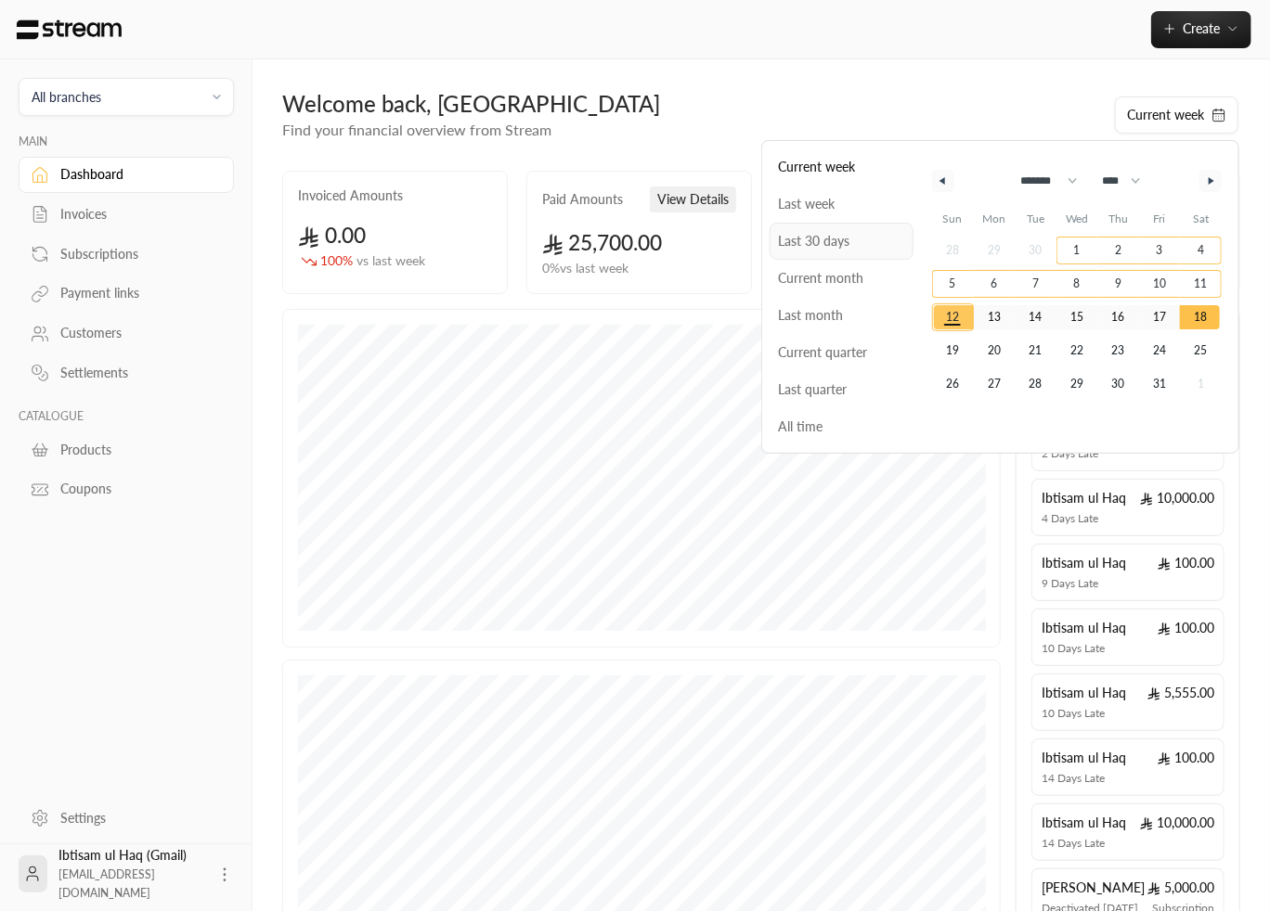
click at [820, 229] on span "Last 30 days" at bounding box center [841, 241] width 144 height 37
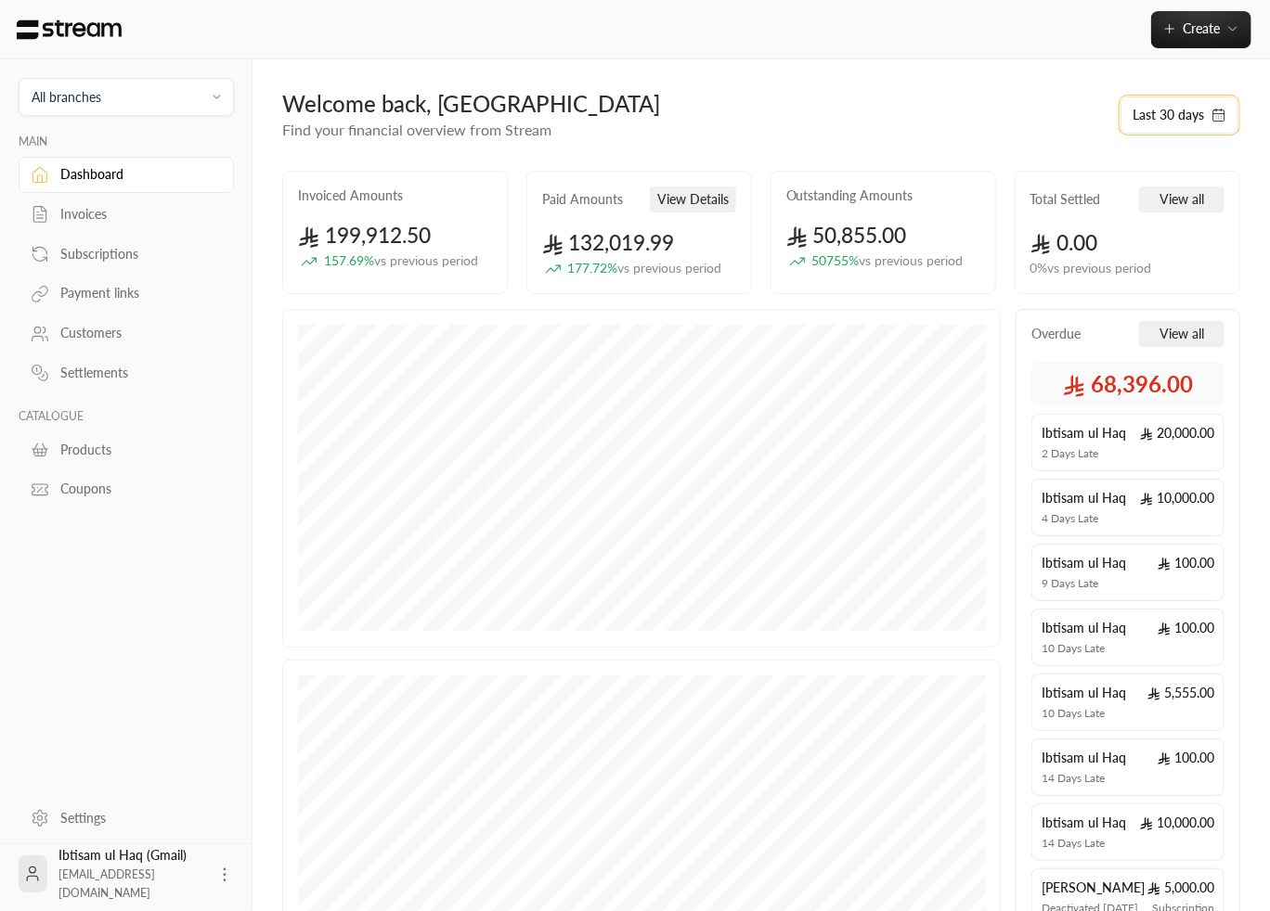
click at [1188, 113] on button "Last 30 days" at bounding box center [1179, 115] width 118 height 37
select select "*"
select select "****"
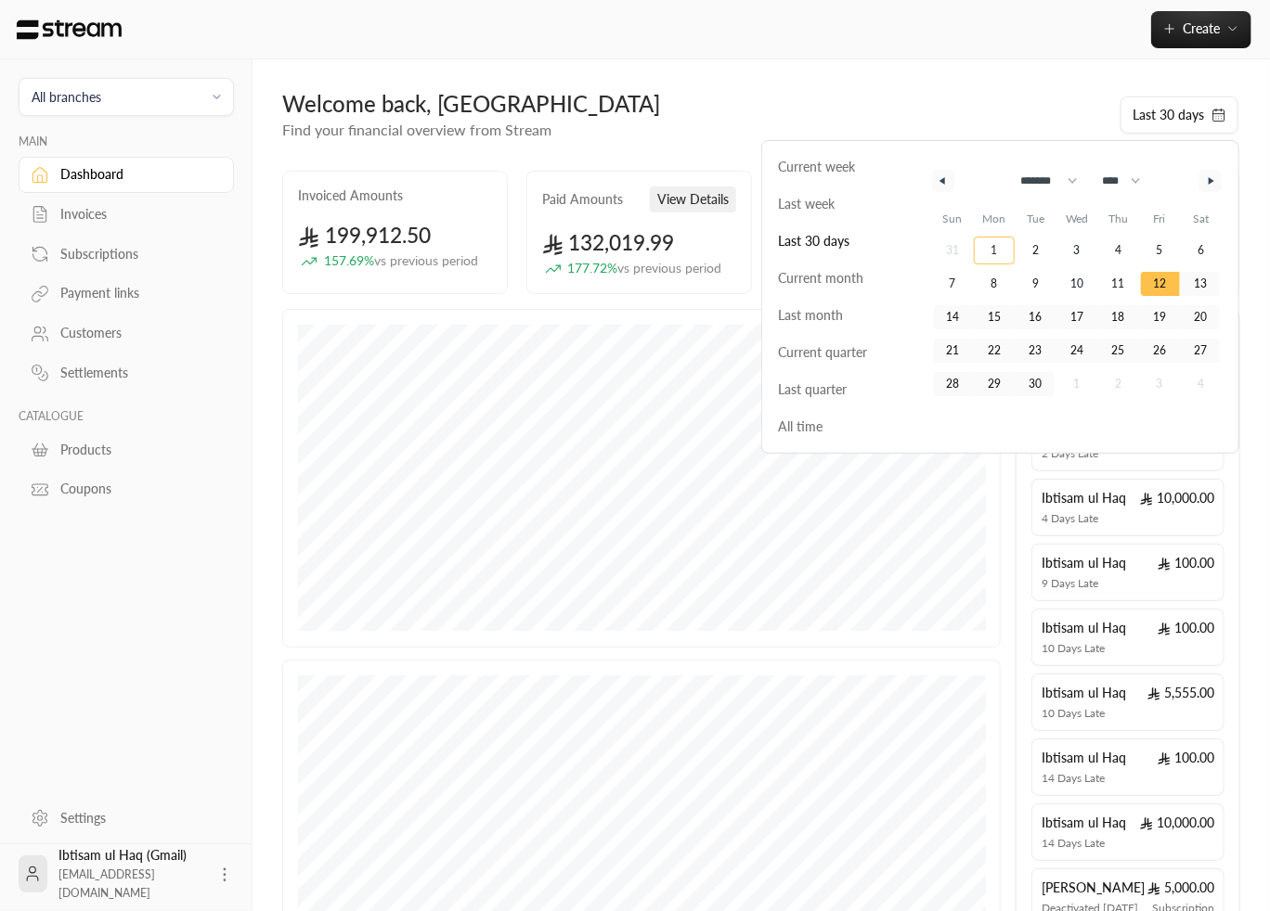
click at [1002, 251] on span "1" at bounding box center [995, 251] width 42 height 24
click at [1208, 176] on button "button" at bounding box center [1210, 181] width 22 height 22
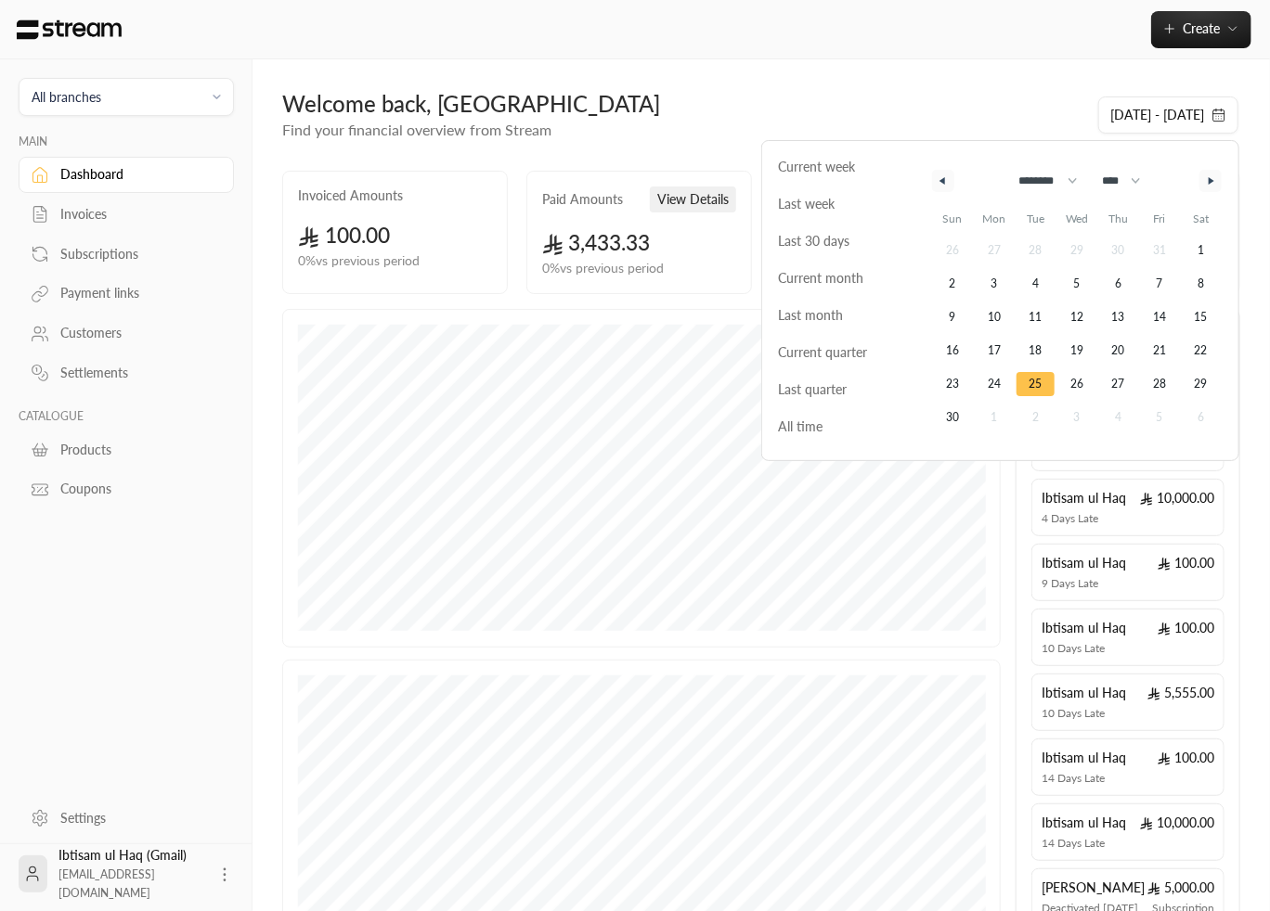
click at [1041, 374] on span "25" at bounding box center [1034, 384] width 13 height 33
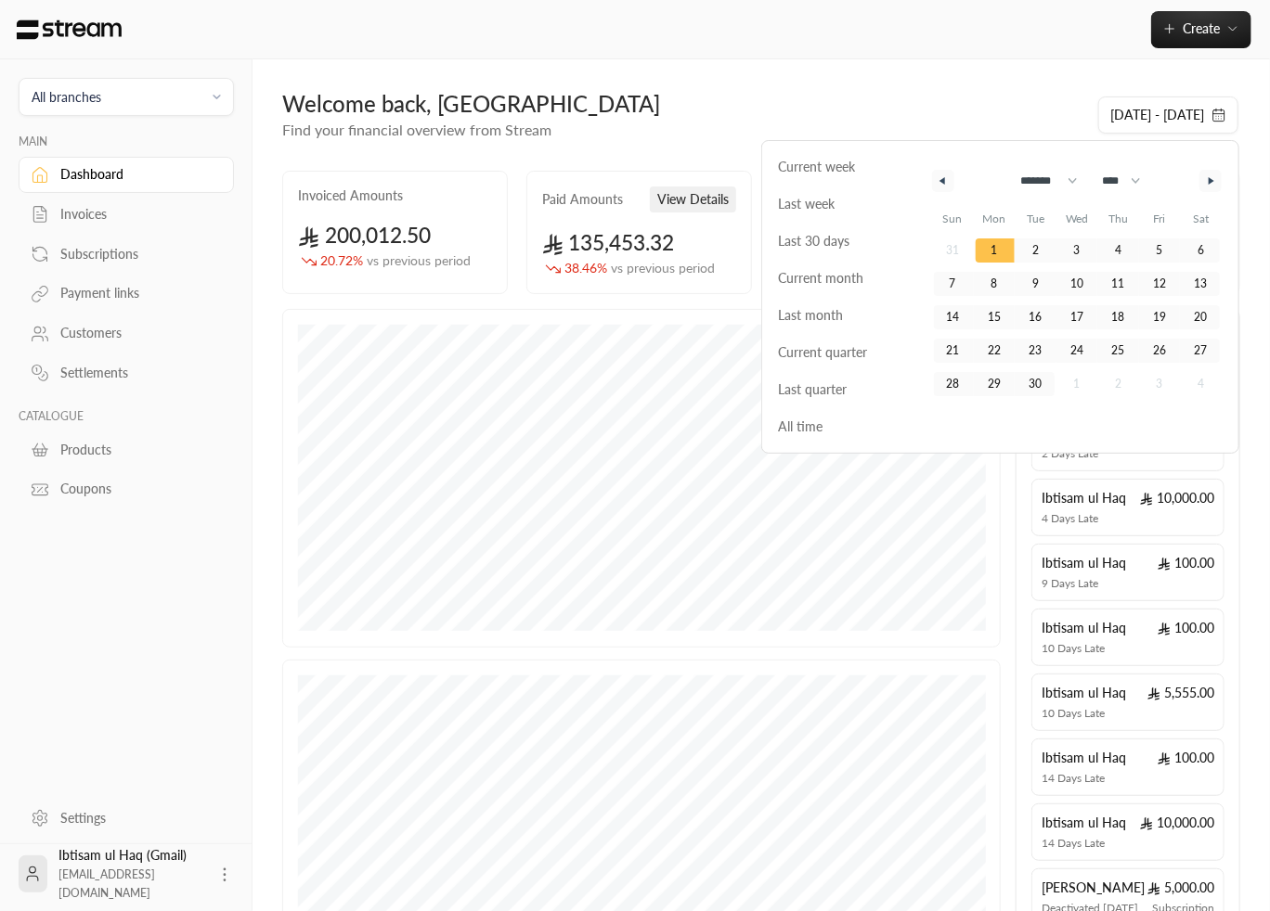
click at [1202, 179] on button "button" at bounding box center [1210, 181] width 22 height 22
click at [1207, 179] on button "button" at bounding box center [1210, 181] width 22 height 22
select select "**"
click at [1001, 248] on span "1" at bounding box center [995, 251] width 42 height 24
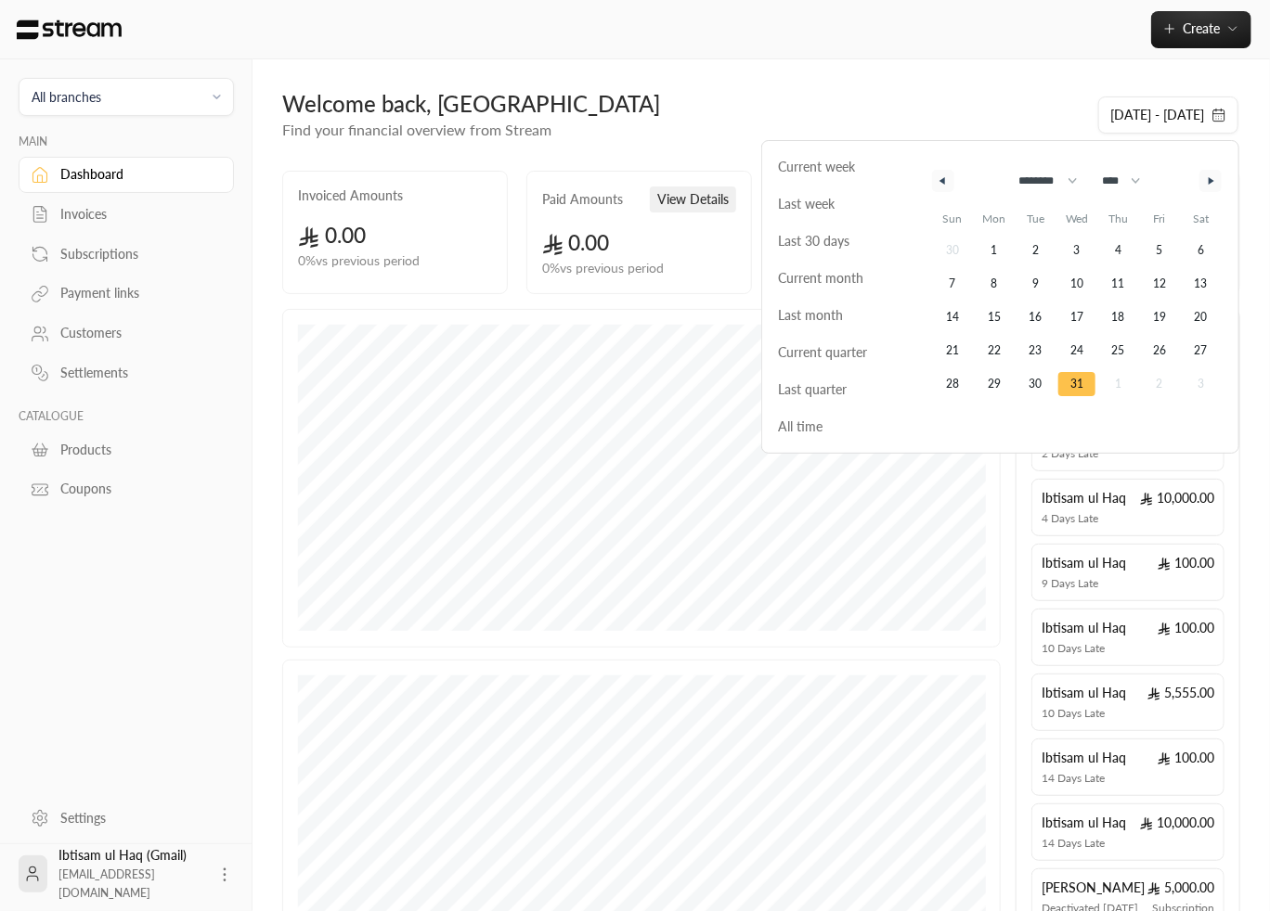
click at [1073, 379] on span "31" at bounding box center [1076, 384] width 13 height 33
click at [858, 94] on div "Welcome back, [GEOGRAPHIC_DATA]" at bounding box center [680, 104] width 796 height 30
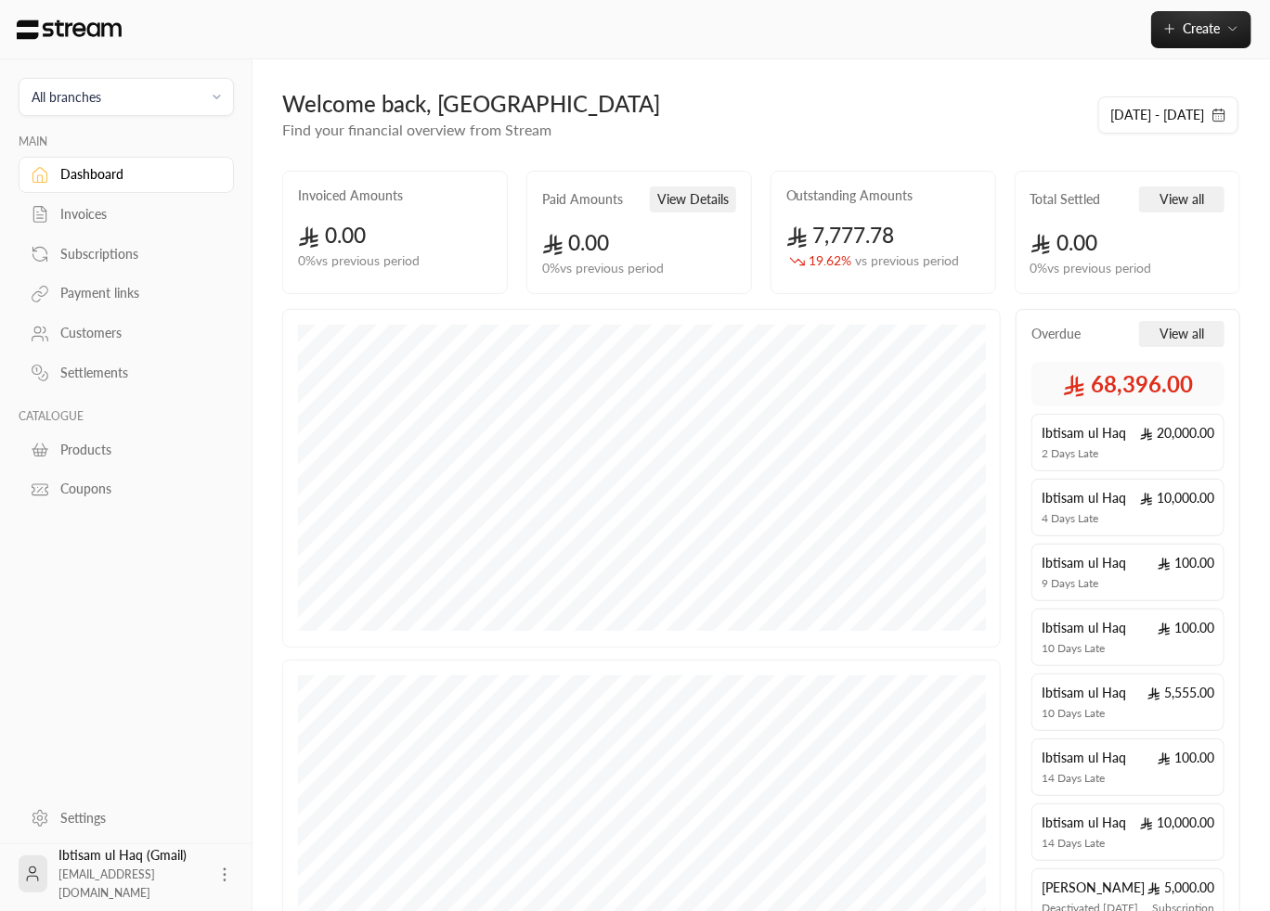
click at [99, 246] on div "Subscriptions" at bounding box center [135, 254] width 150 height 19
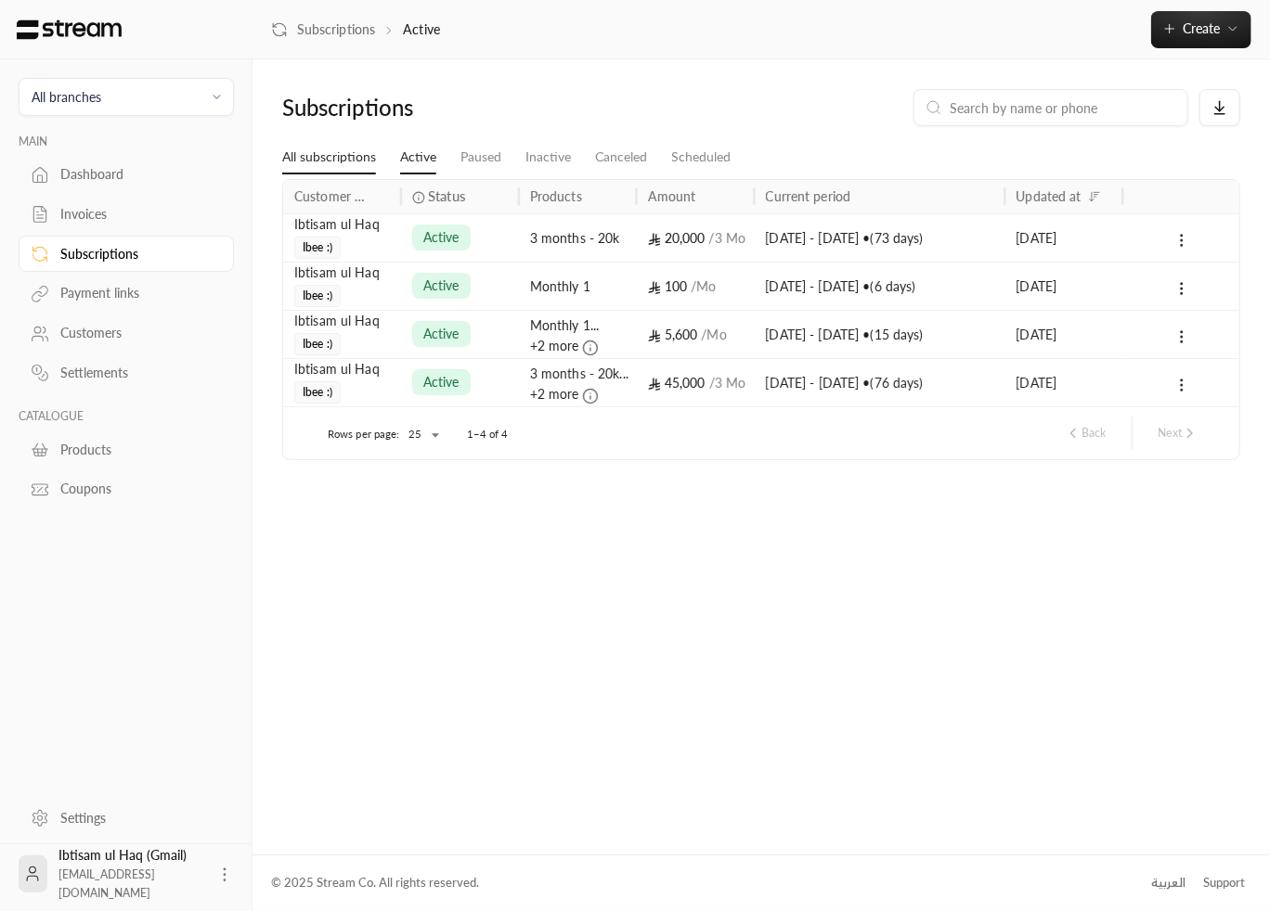
click at [332, 161] on link "All subscriptions" at bounding box center [329, 157] width 94 height 33
click at [1222, 106] on icon at bounding box center [1219, 107] width 17 height 17
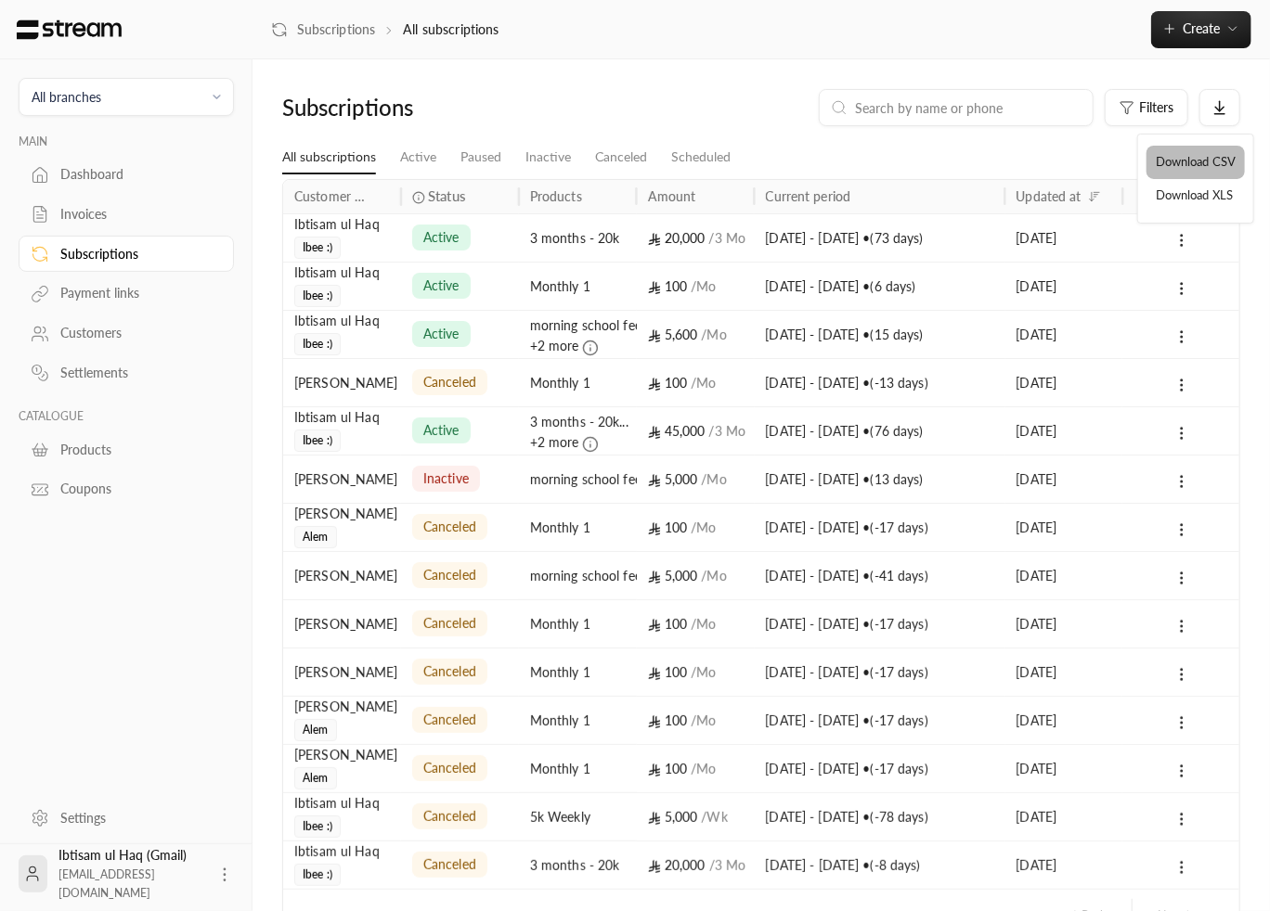
click at [1211, 167] on li "Download CSV" at bounding box center [1195, 162] width 98 height 33
click at [1223, 108] on icon at bounding box center [1220, 109] width 8 height 5
click at [1208, 162] on li "Download CSV" at bounding box center [1195, 162] width 98 height 33
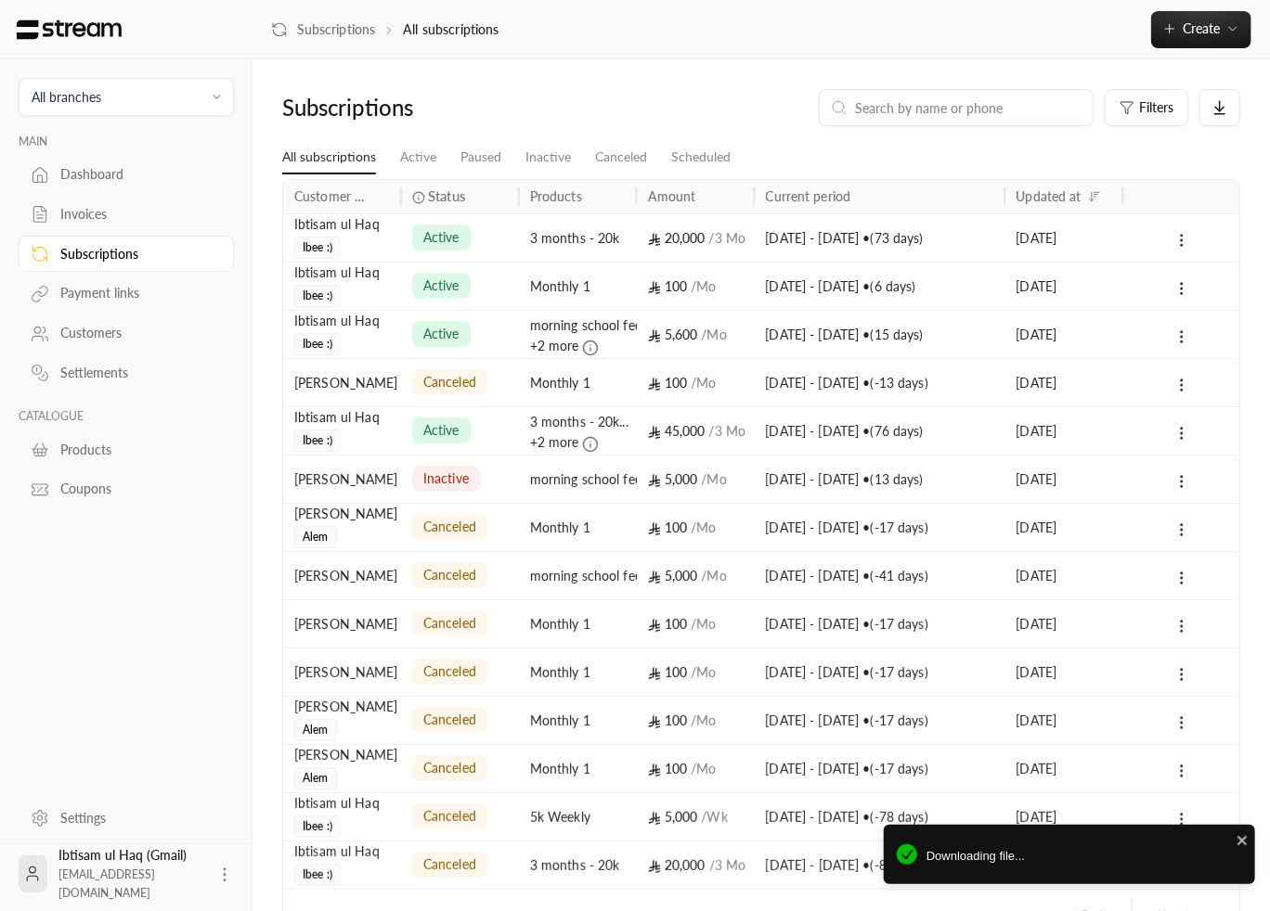
click at [215, 828] on icon at bounding box center [224, 875] width 19 height 19
click at [192, 710] on div at bounding box center [635, 455] width 1270 height 911
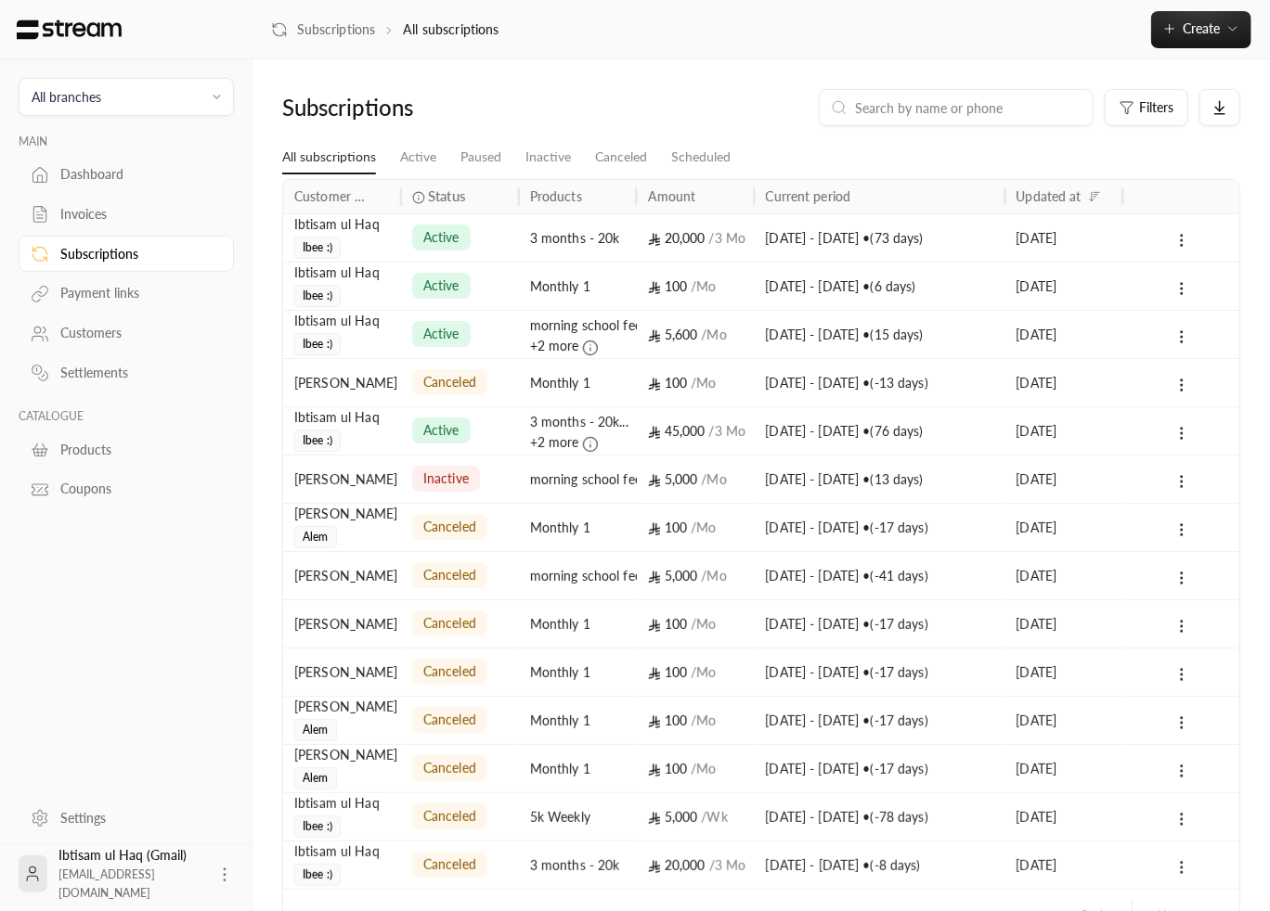
click at [93, 216] on div "Invoices" at bounding box center [135, 214] width 150 height 19
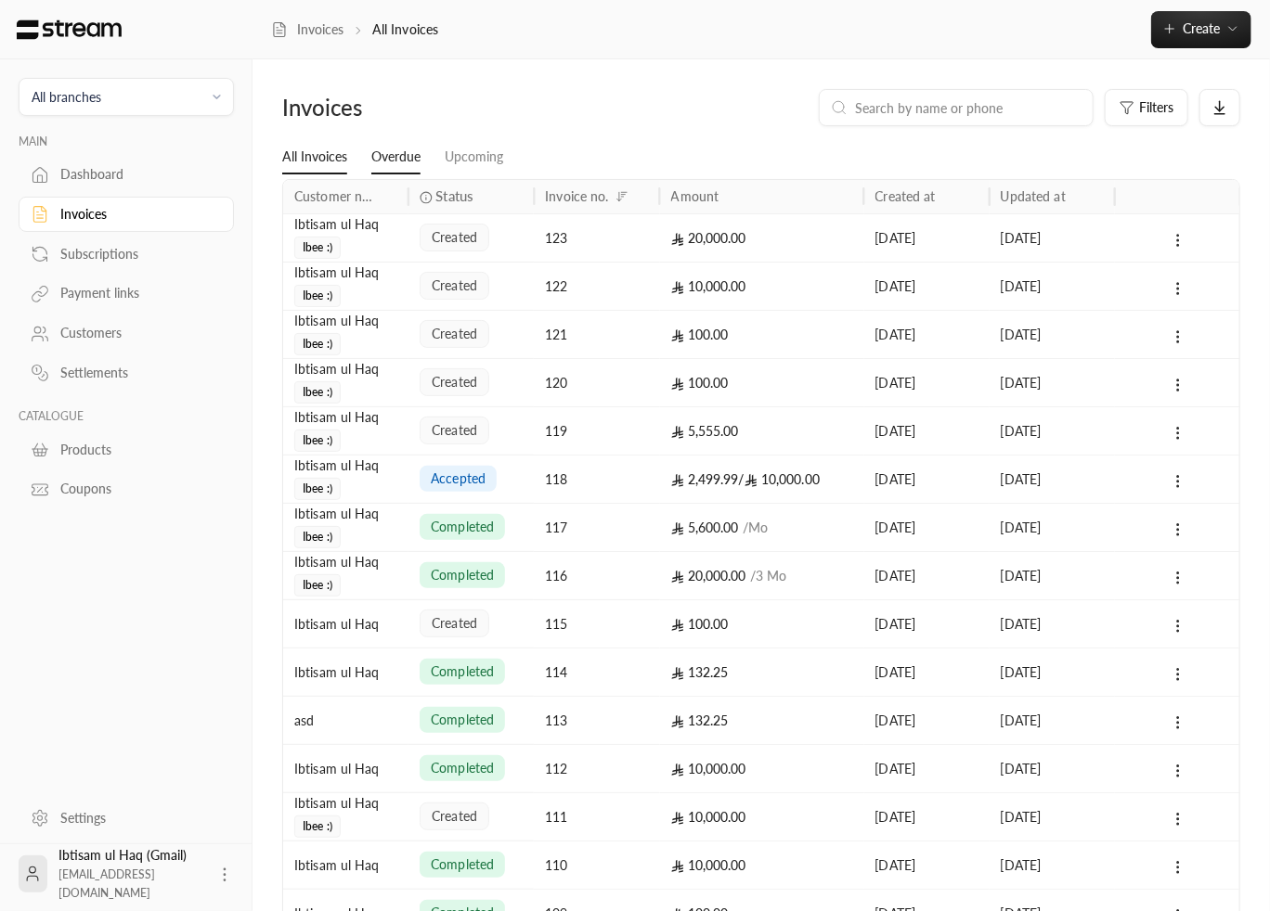
click at [400, 160] on link "Overdue" at bounding box center [395, 157] width 49 height 33
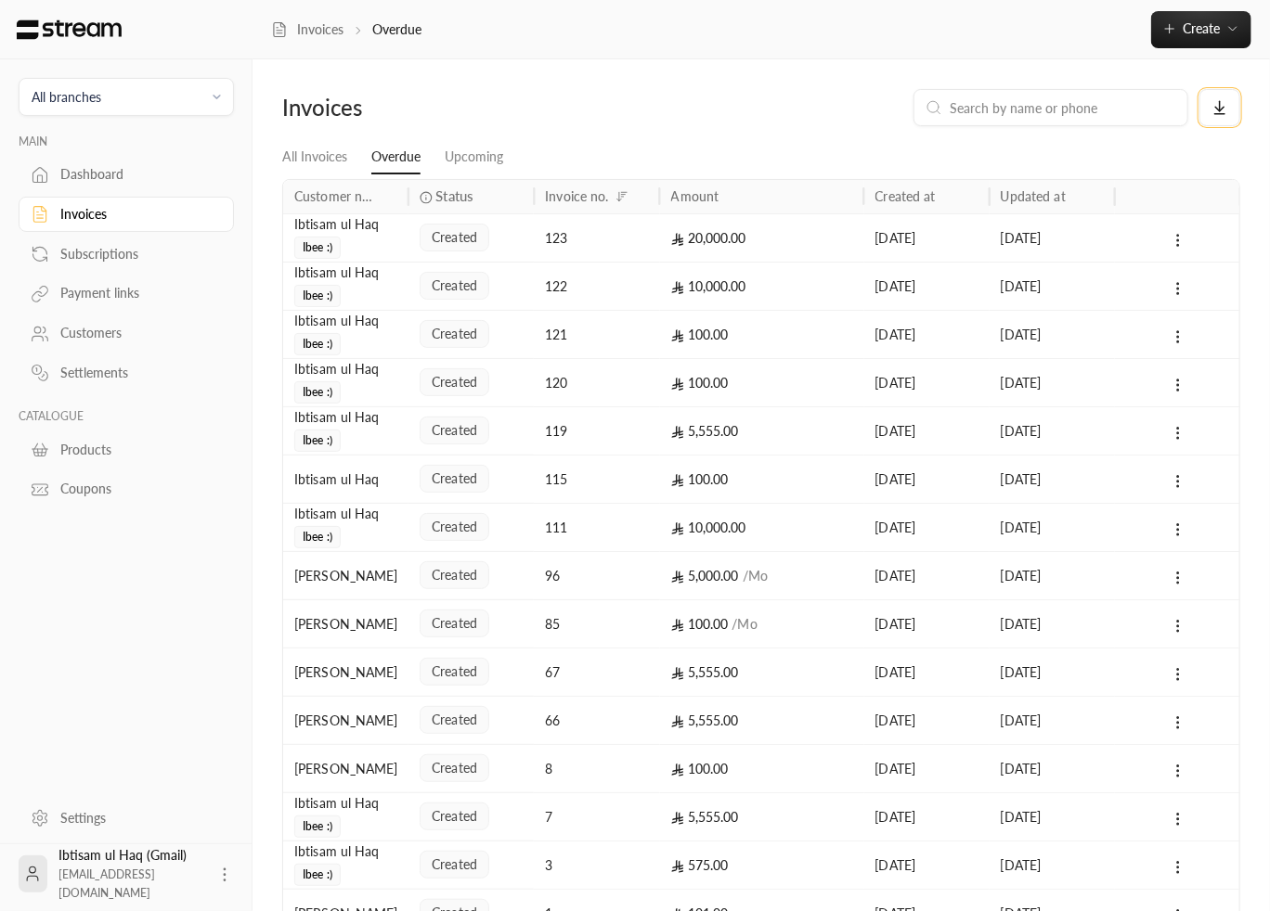
click at [1231, 115] on button at bounding box center [1219, 107] width 41 height 37
click at [1214, 162] on li "Download CSV" at bounding box center [1195, 162] width 98 height 33
click at [734, 84] on div "Invoices All Invoices Overdue Upcoming Customer name Status Invoice no. Amount …" at bounding box center [760, 540] width 1017 height 962
